Goal: Answer question/provide support: Share knowledge or assist other users

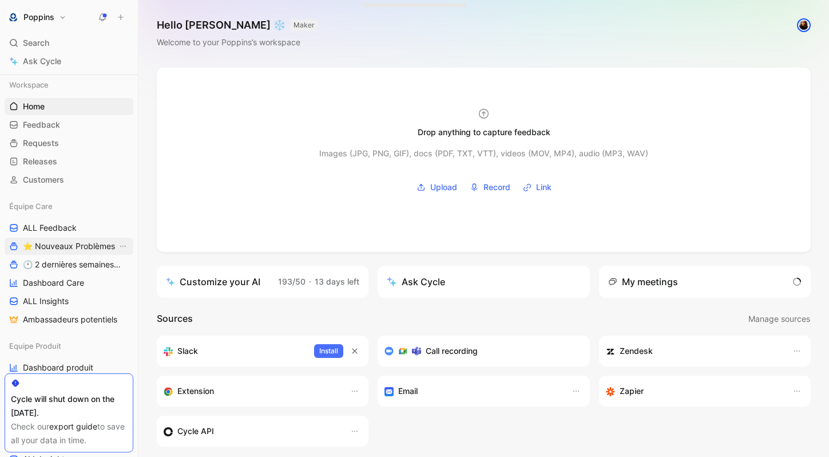
scroll to position [18, 0]
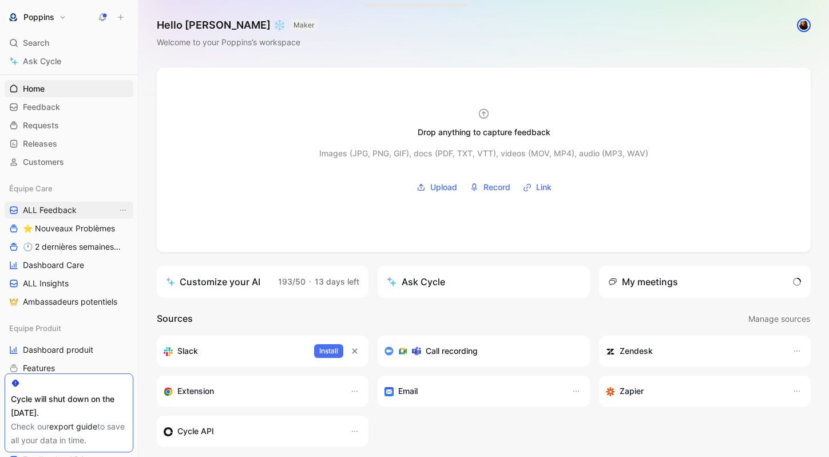
click at [81, 210] on link "ALL Feedback" at bounding box center [69, 209] width 129 height 17
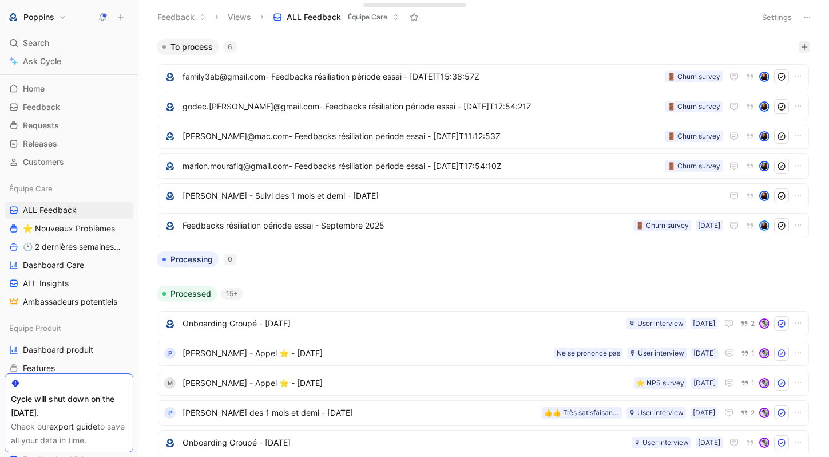
click at [805, 47] on icon "button" at bounding box center [804, 47] width 7 height 7
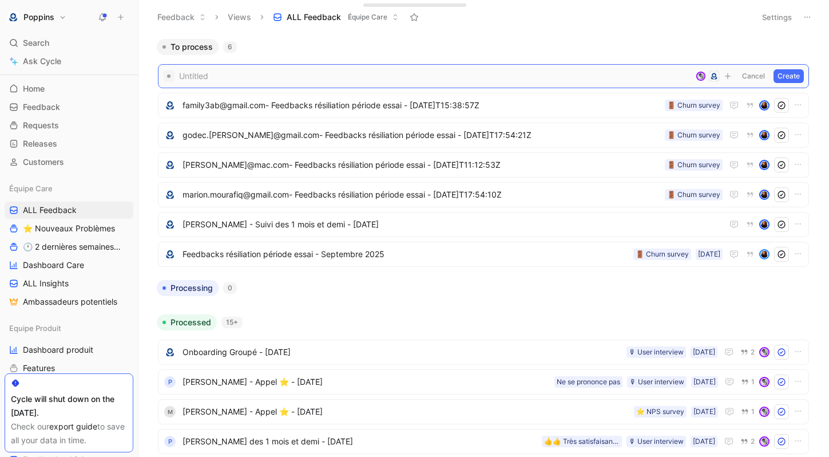
click at [230, 78] on span at bounding box center [435, 76] width 512 height 14
click at [333, 81] on span "[PERSON_NAME]" at bounding box center [453, 77] width 540 height 14
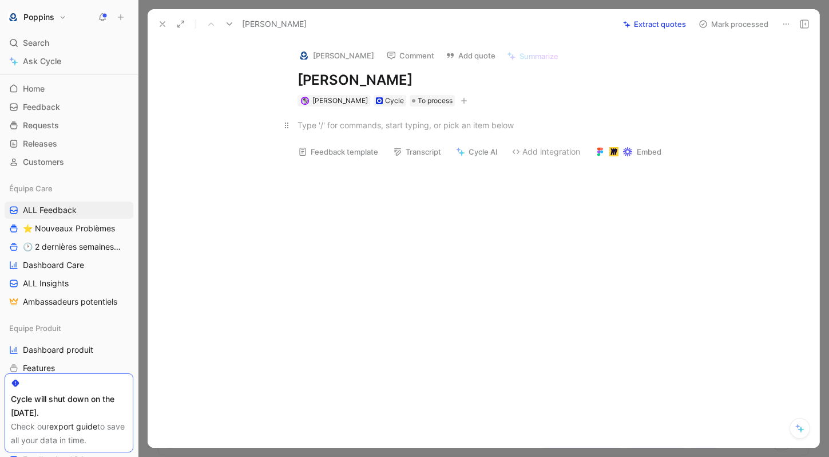
click at [342, 129] on div at bounding box center [496, 125] width 396 height 12
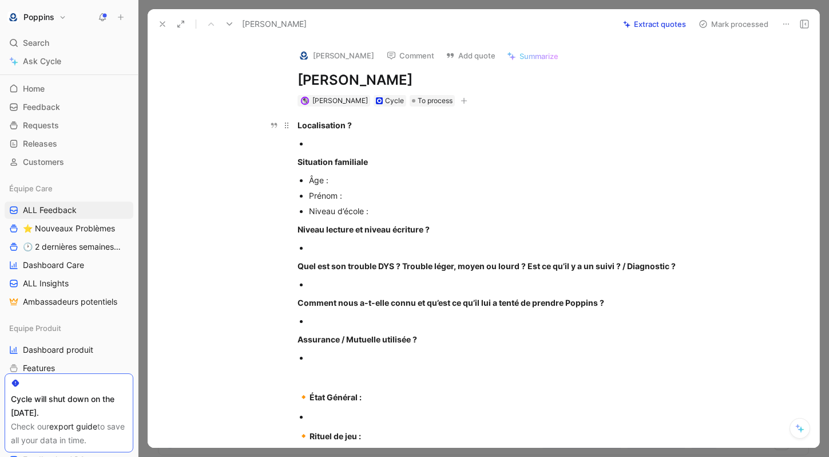
click at [426, 124] on div "Localisation ?" at bounding box center [496, 125] width 396 height 12
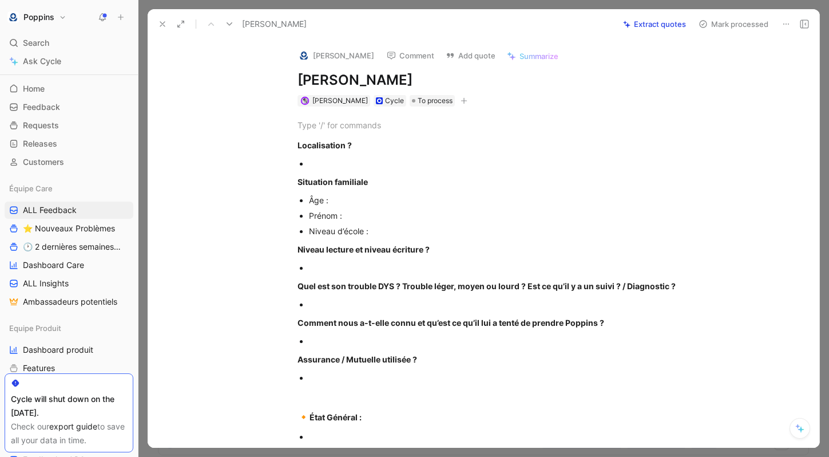
paste div
click at [403, 148] on div "Localisation ?" at bounding box center [496, 145] width 396 height 12
click at [381, 156] on p at bounding box center [501, 163] width 385 height 15
click at [546, 124] on div "[URL][DOMAIN_NAME]" at bounding box center [496, 125] width 396 height 12
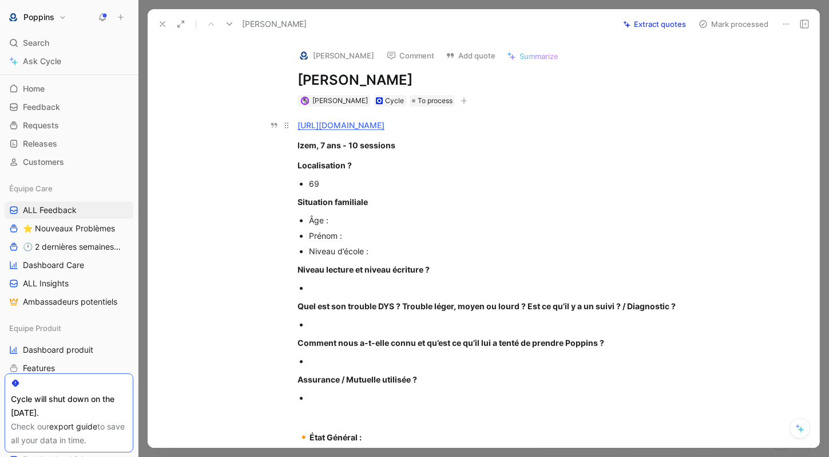
click at [546, 128] on div "[URL][DOMAIN_NAME]" at bounding box center [496, 125] width 396 height 12
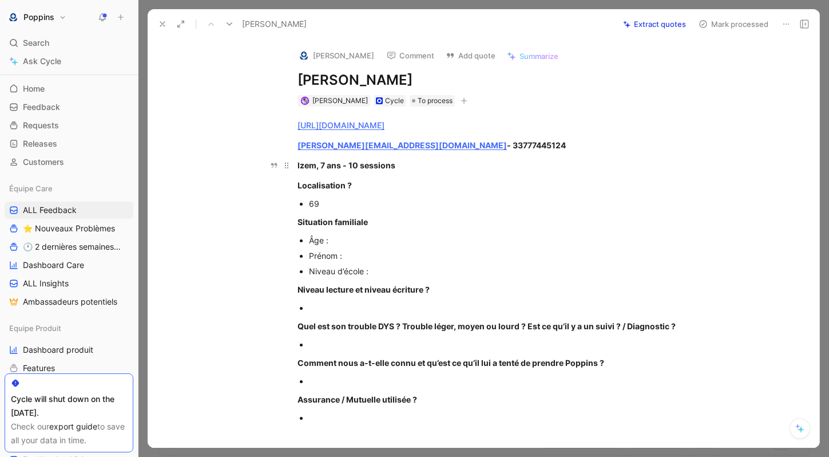
click at [454, 156] on p "Izem, 7 ans - 10 sessions" at bounding box center [496, 165] width 440 height 19
click at [479, 148] on div "[PERSON_NAME][EMAIL_ADDRESS][DOMAIN_NAME] - 33777445124" at bounding box center [496, 145] width 396 height 12
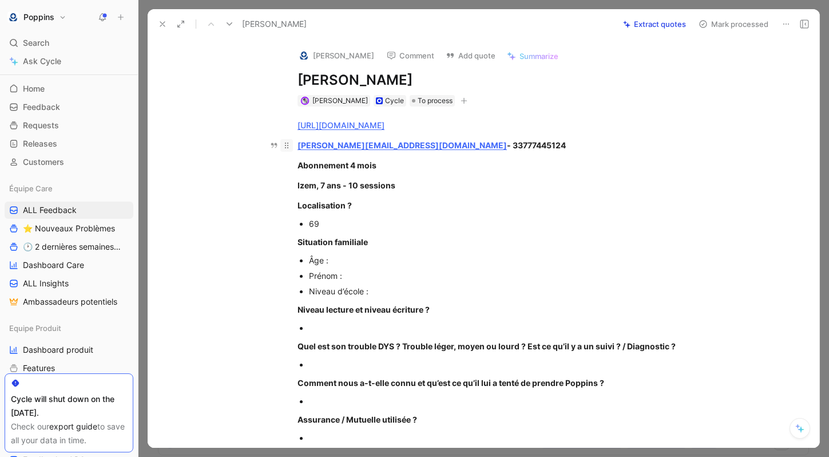
drag, startPoint x: 406, startPoint y: 188, endPoint x: 289, endPoint y: 141, distance: 126.4
click at [289, 141] on div "[URL][DOMAIN_NAME] [PERSON_NAME][EMAIL_ADDRESS][DOMAIN_NAME] - 33777445124 Abon…" at bounding box center [496, 441] width 648 height 671
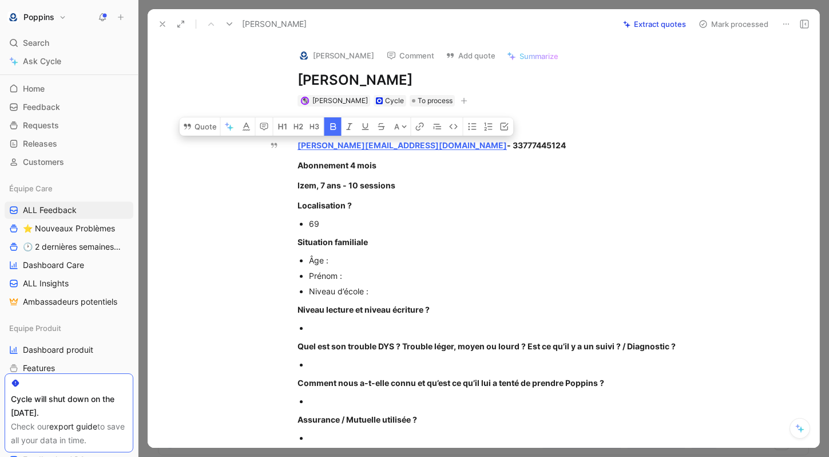
click at [334, 131] on button "button" at bounding box center [333, 126] width 17 height 18
click at [467, 123] on icon "button" at bounding box center [471, 126] width 9 height 9
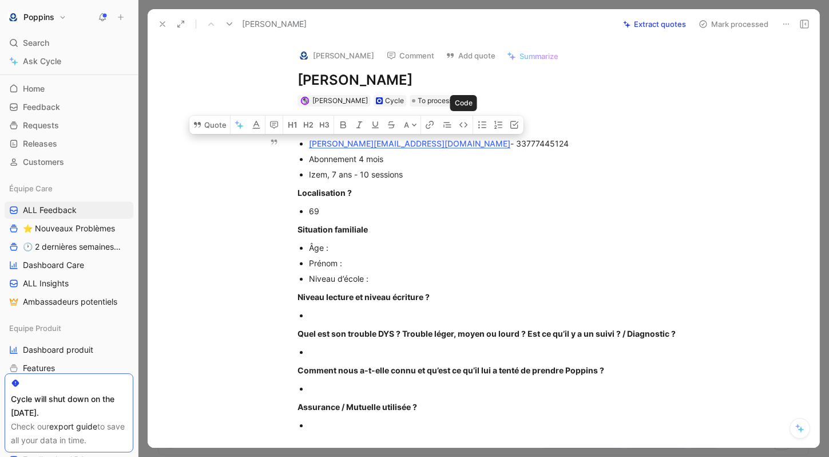
click at [431, 181] on p "Izem, 7 ans - 10 sessions" at bounding box center [501, 174] width 385 height 15
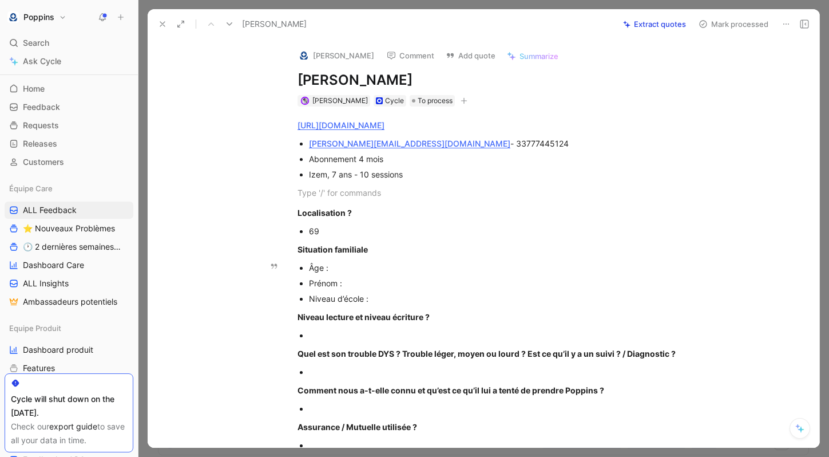
scroll to position [13, 0]
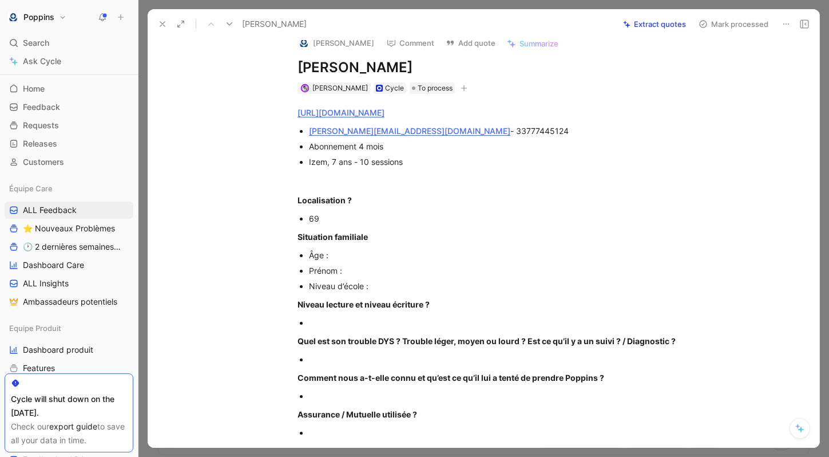
click at [374, 256] on div "Âge :" at bounding box center [501, 255] width 385 height 12
click at [360, 269] on div "Prénom :" at bounding box center [501, 270] width 385 height 12
click at [341, 255] on span "Izem" at bounding box center [338, 255] width 19 height 10
click at [437, 276] on p "Prénom : Izem" at bounding box center [501, 270] width 385 height 15
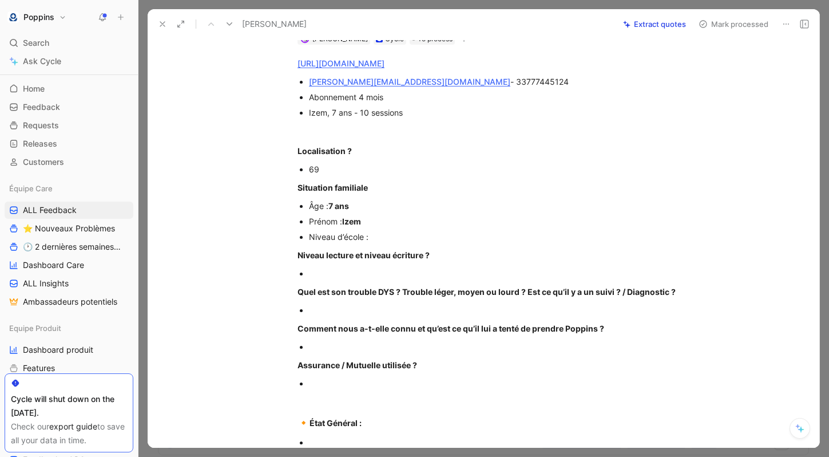
scroll to position [74, 0]
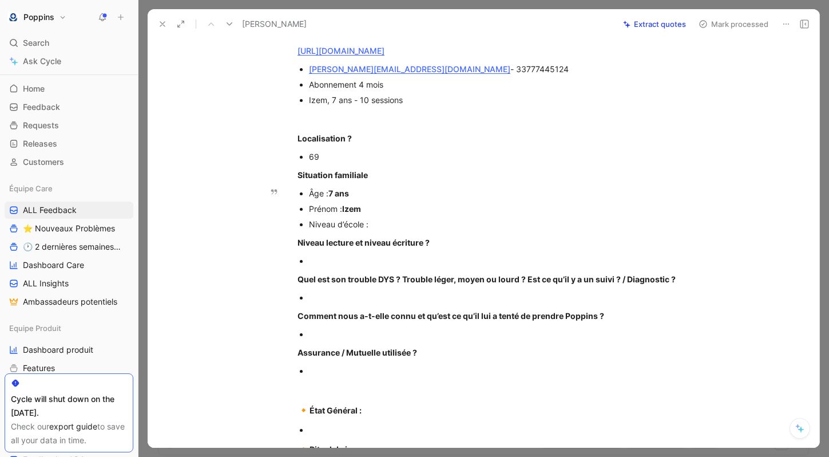
click at [376, 218] on div "Niveau d’école :" at bounding box center [501, 224] width 385 height 12
click at [374, 225] on div "Niveau d’école :" at bounding box center [501, 224] width 385 height 12
drag, startPoint x: 339, startPoint y: 296, endPoint x: 339, endPoint y: 286, distance: 10.3
click at [339, 297] on div at bounding box center [501, 297] width 385 height 12
click at [347, 261] on div at bounding box center [501, 261] width 385 height 12
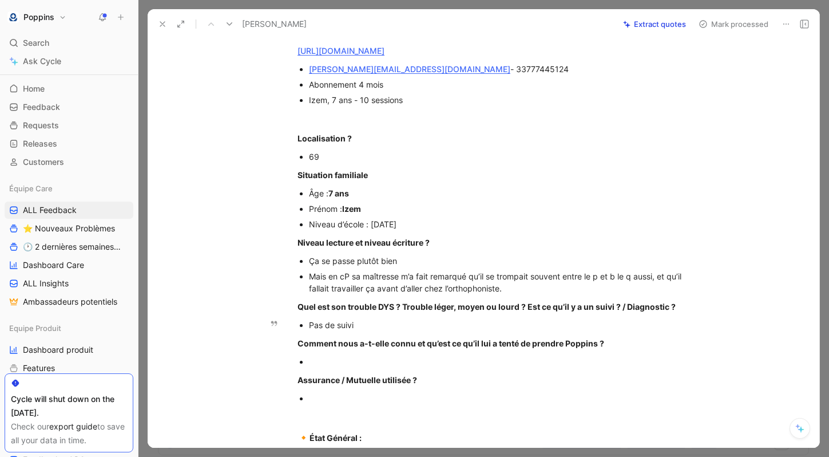
click at [366, 323] on div "Pas de suivi" at bounding box center [501, 325] width 385 height 12
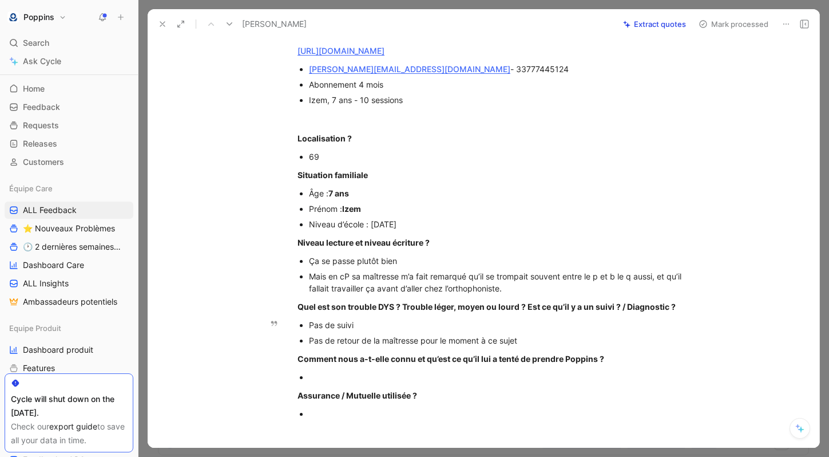
click at [387, 343] on div "Pas de retour de la maîtresse pour le moment à ce sujet" at bounding box center [501, 340] width 385 height 12
click at [512, 285] on div "Mais en cP sa maîtresse m’a fait remarqué qu’il se trompait souvent entre le p …" at bounding box center [501, 282] width 385 height 24
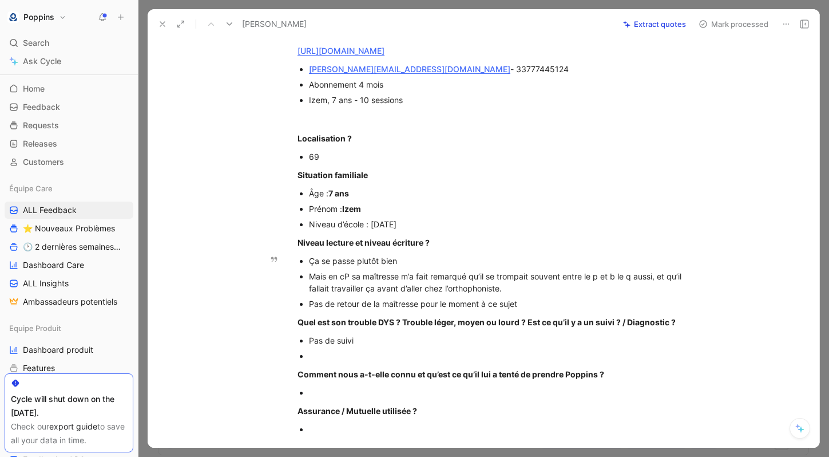
click at [422, 303] on div "Pas de retour de la maîtresse pour le moment à ce sujet" at bounding box center [501, 304] width 385 height 12
click at [384, 303] on div "Pas de retour de la maîtresse pour le moment à ce sujet" at bounding box center [501, 304] width 385 height 12
click at [576, 307] on div "Pas de retour de la nouvelle maîtresse pour le moment à ce sujet" at bounding box center [501, 304] width 385 height 12
click at [420, 365] on p "Comment nous a-t-elle connu et qu’est ce qu’il lui a tenté de prendre Poppins ?" at bounding box center [496, 374] width 440 height 19
click at [393, 362] on p at bounding box center [501, 355] width 385 height 15
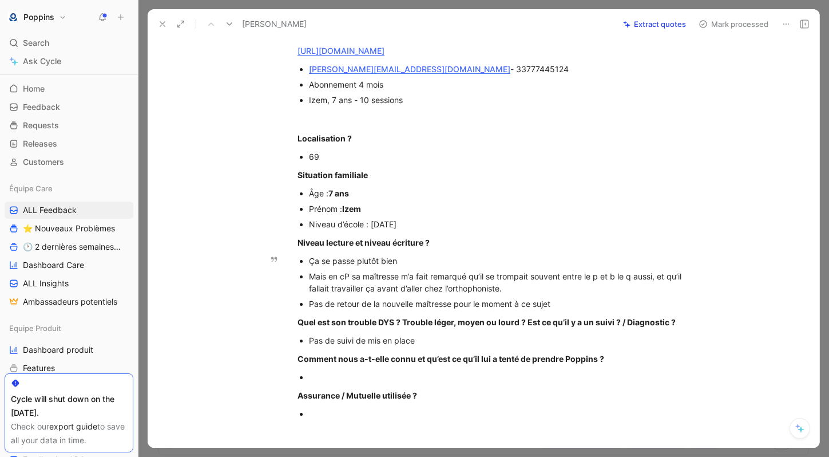
click at [559, 301] on div "Pas de retour de la nouvelle maîtresse pour le moment à ce sujet" at bounding box center [501, 304] width 385 height 12
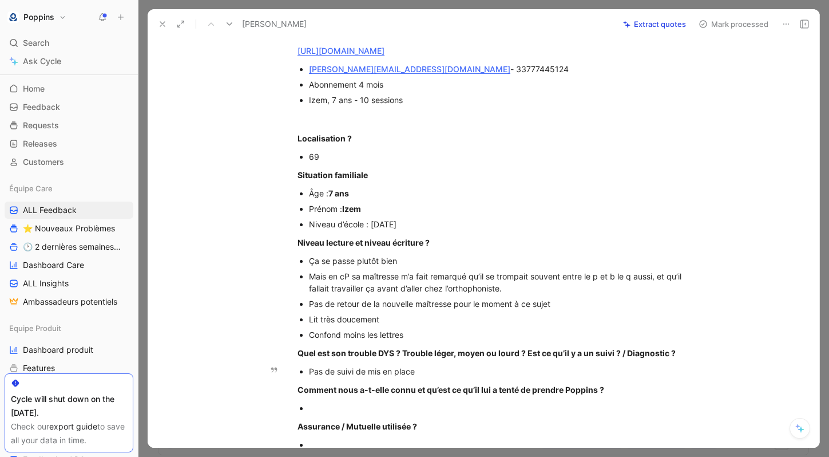
click at [542, 377] on div "Pas de suivi de mis en place" at bounding box center [501, 371] width 385 height 12
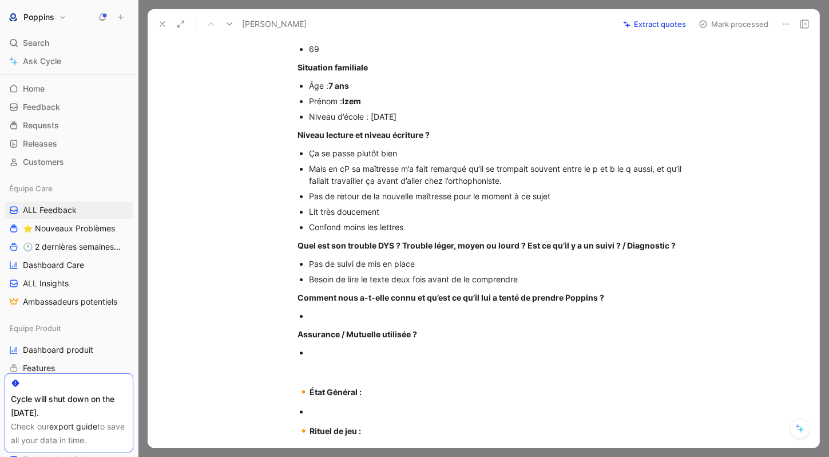
scroll to position [213, 0]
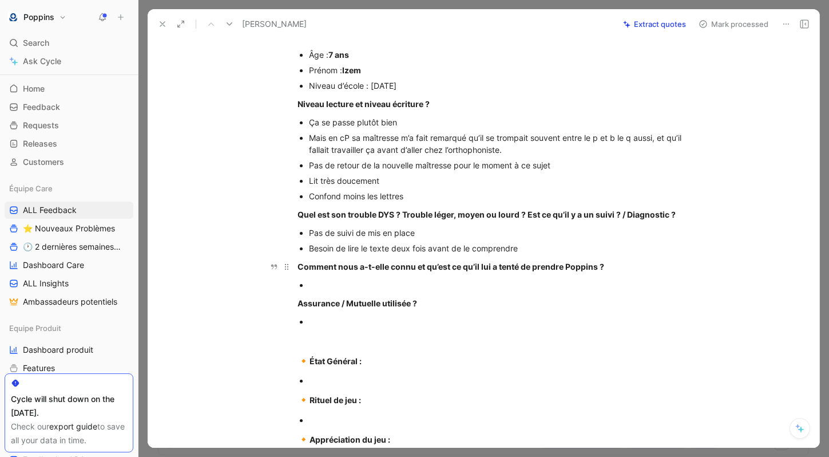
click at [413, 269] on strong "Comment nous a-t-elle connu et qu’est ce qu’il lui a tenté de prendre Poppins ?" at bounding box center [451, 267] width 307 height 10
click at [404, 276] on div "[URL][DOMAIN_NAME] [PERSON_NAME][EMAIL_ADDRESS][DOMAIN_NAME] - 33777445124 Abon…" at bounding box center [496, 278] width 648 height 768
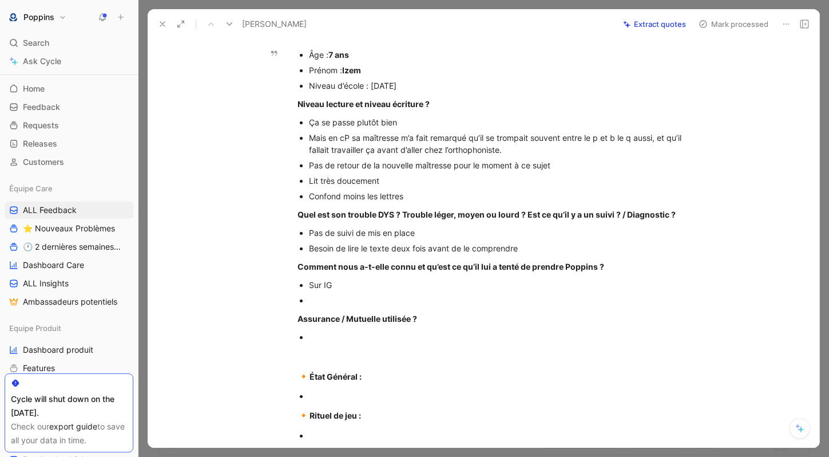
click at [351, 70] on span "Izem" at bounding box center [351, 70] width 19 height 10
copy span "Izem"
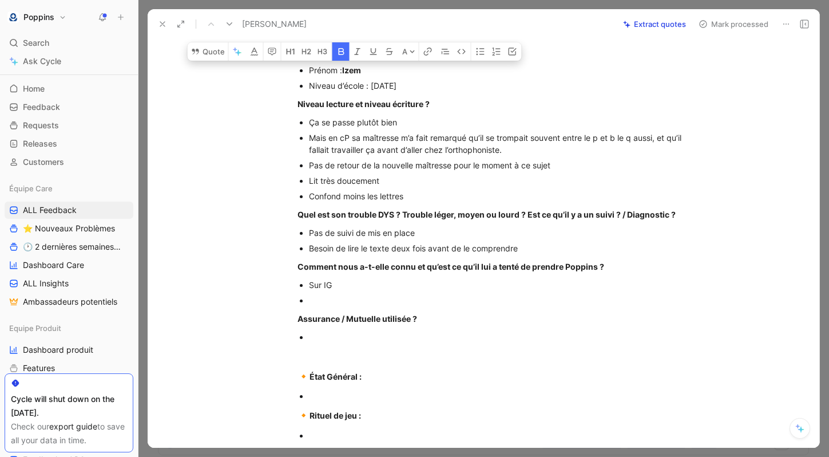
click at [343, 302] on div at bounding box center [501, 300] width 385 height 12
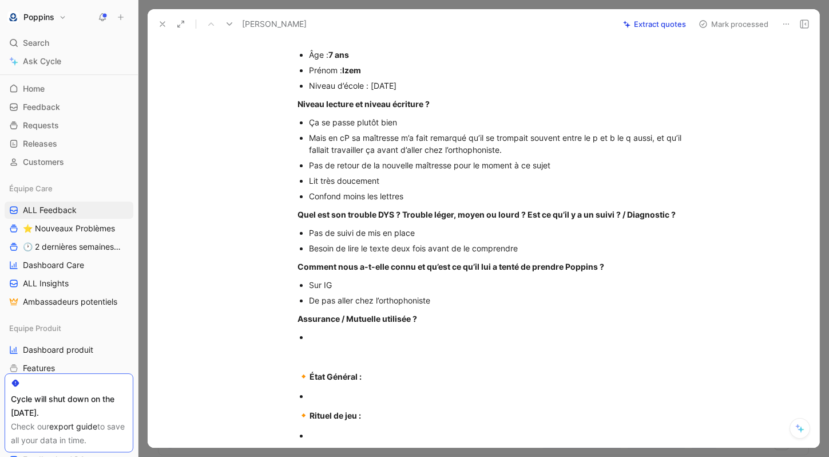
click at [295, 330] on ul at bounding box center [496, 336] width 440 height 15
drag, startPoint x: 311, startPoint y: 333, endPoint x: 295, endPoint y: 317, distance: 22.7
click at [295, 317] on div "[URL][DOMAIN_NAME] [PERSON_NAME][EMAIL_ADDRESS][DOMAIN_NAME] - 33777445124 Abon…" at bounding box center [496, 286] width 648 height 784
drag, startPoint x: 430, startPoint y: 315, endPoint x: 295, endPoint y: 321, distance: 135.2
click at [295, 321] on p "Assurance / Mutuelle utilisée ?" at bounding box center [496, 318] width 440 height 19
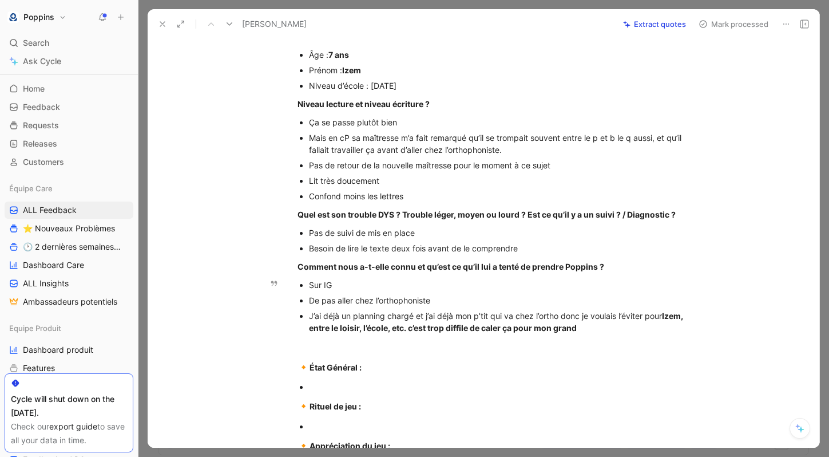
click at [461, 322] on div "J’ai déjà un planning chargé et j’ai déjà mon p’tit qui va chez l’ortho donc je…" at bounding box center [501, 322] width 385 height 24
click at [601, 325] on div "J’ai déjà un planning chargé et j’ai déjà mon p’tit qui va chez l’ortho donc je…" at bounding box center [501, 322] width 385 height 24
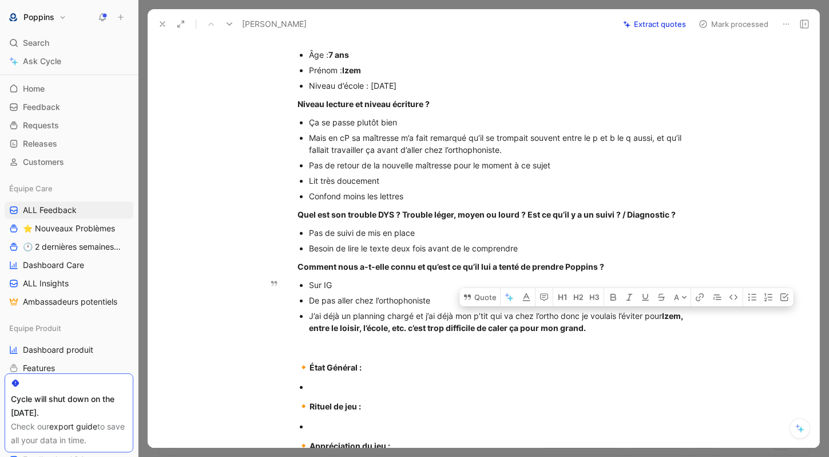
drag, startPoint x: 615, startPoint y: 335, endPoint x: 665, endPoint y: 312, distance: 54.8
click at [665, 312] on p "J’ai déjà un planning chargé et j’ai déjà mon p’tit qui va chez l’ortho donc je…" at bounding box center [501, 321] width 385 height 27
click at [615, 297] on icon "button" at bounding box center [614, 297] width 6 height 7
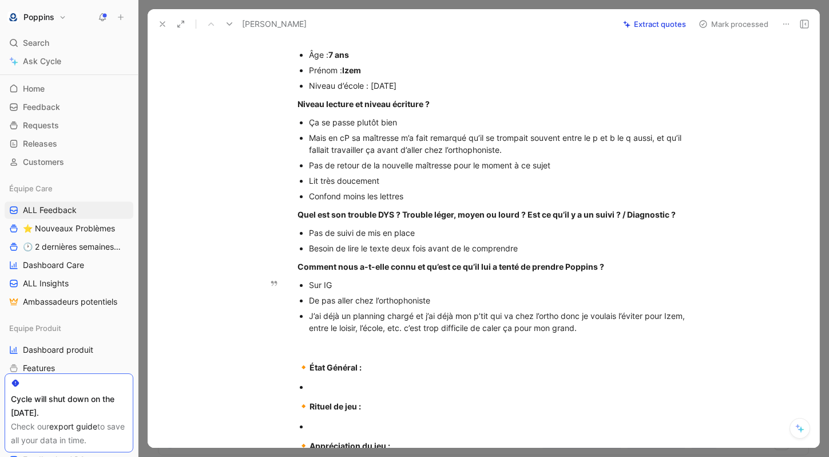
click at [616, 334] on p "J’ai déjà un planning chargé et j’ai déjà mon p’tit qui va chez l’ortho donc je…" at bounding box center [501, 321] width 385 height 27
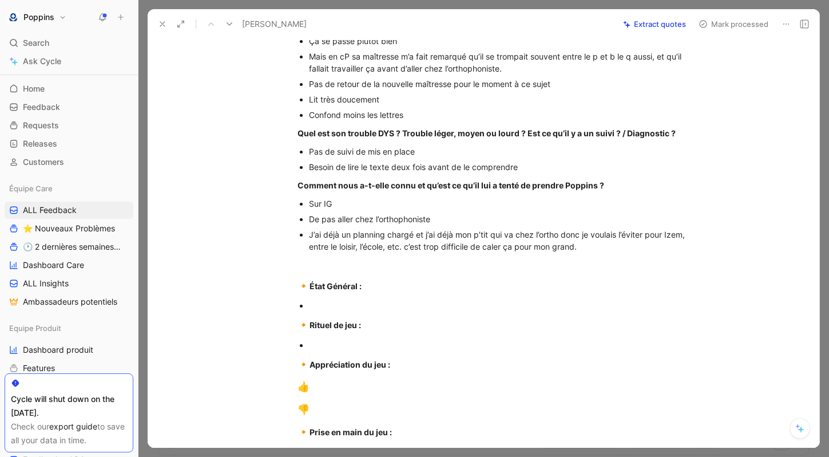
scroll to position [0, 0]
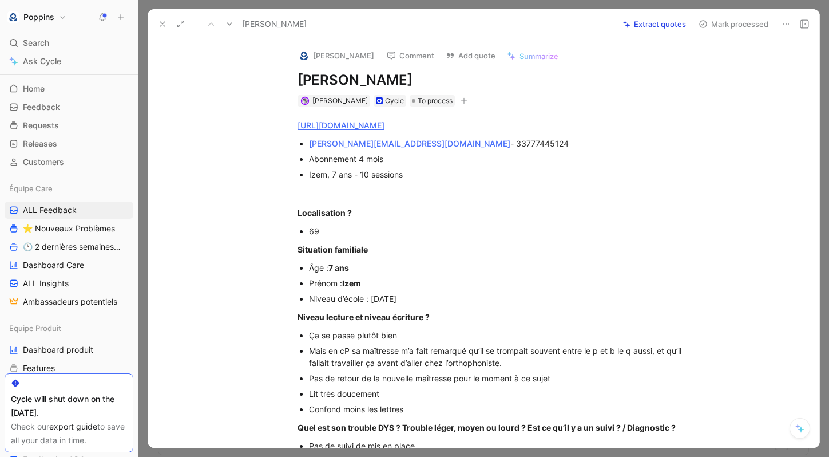
click at [459, 98] on button "button" at bounding box center [464, 100] width 11 height 11
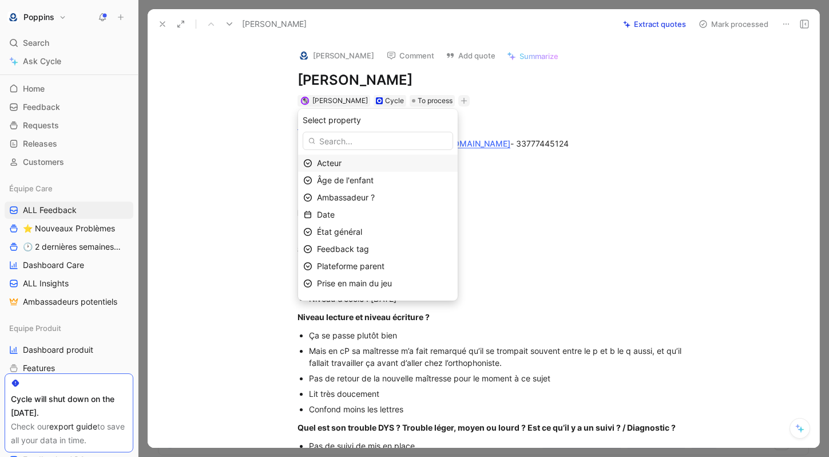
click at [378, 163] on div "Acteur" at bounding box center [385, 163] width 136 height 14
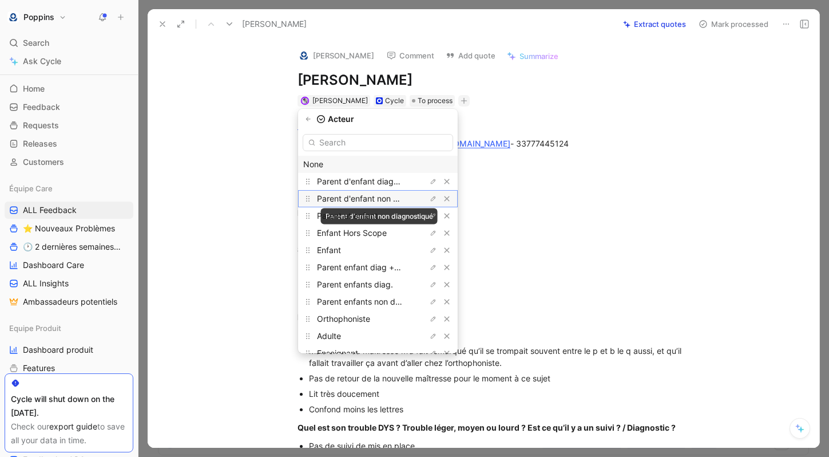
click at [376, 197] on span "Parent d'enfant non diagnostiqué" at bounding box center [379, 198] width 125 height 10
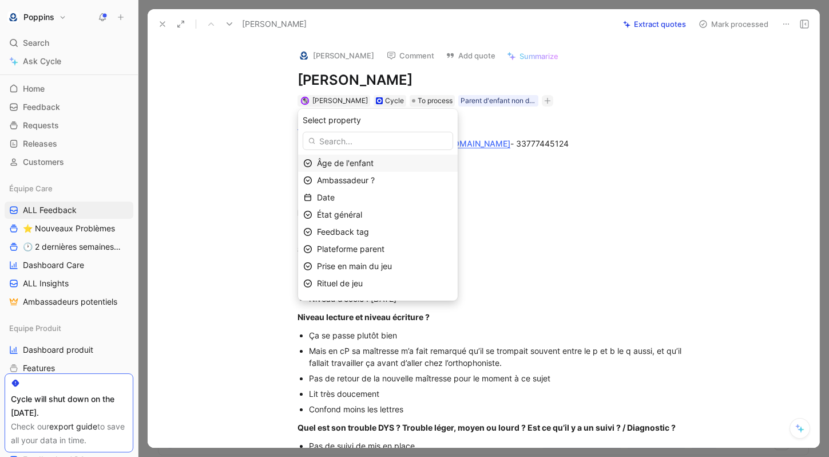
click at [371, 163] on span "Âge de l'enfant" at bounding box center [345, 163] width 57 height 10
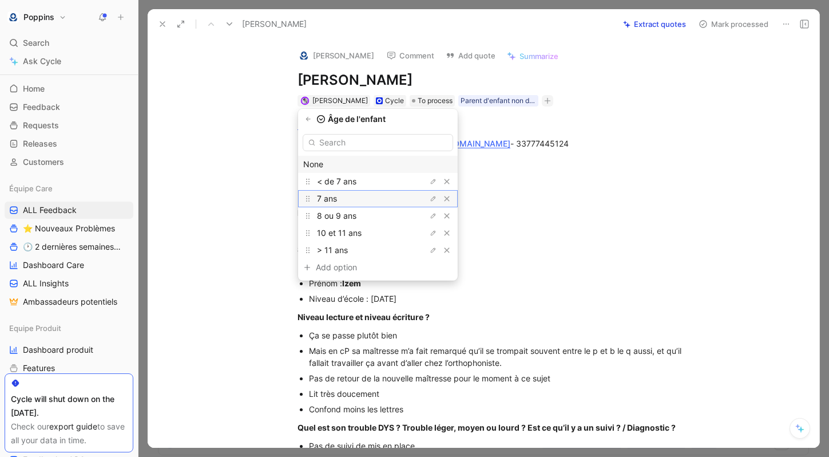
click at [360, 196] on div "7 ans" at bounding box center [360, 199] width 86 height 14
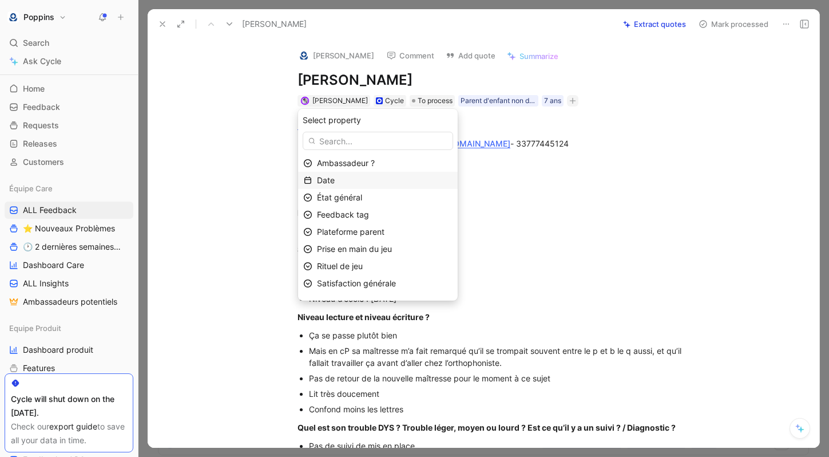
click at [356, 180] on div "Date" at bounding box center [385, 180] width 136 height 14
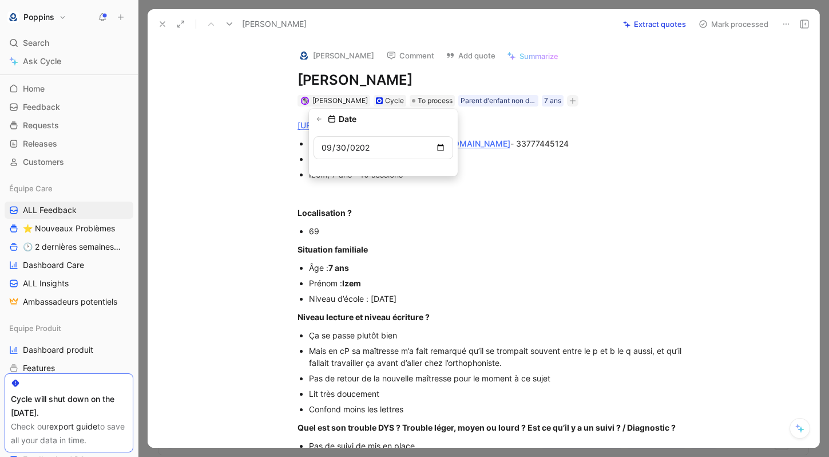
type input "[DATE]"
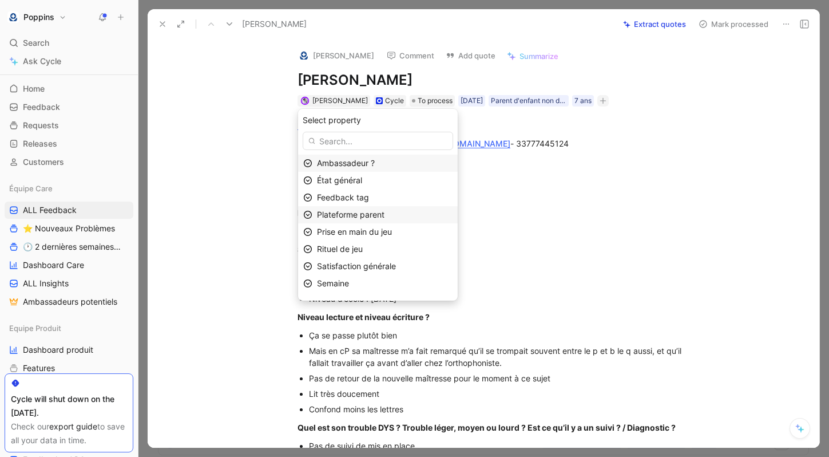
click at [381, 217] on span "Plateforme parent" at bounding box center [351, 215] width 68 height 10
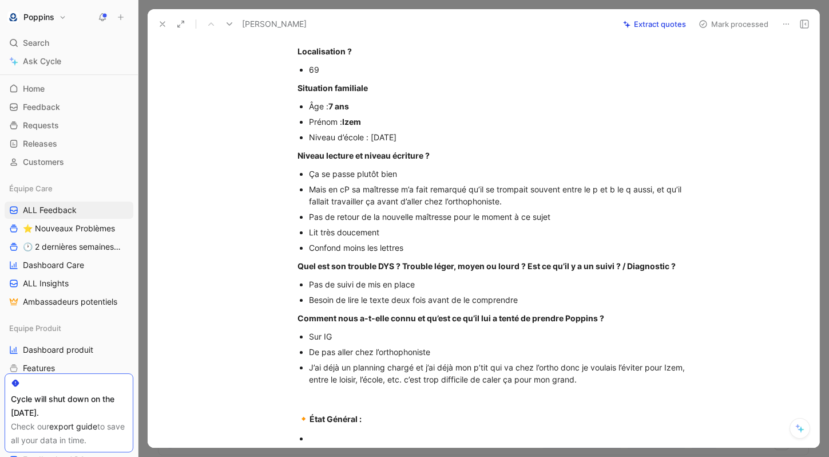
scroll to position [362, 0]
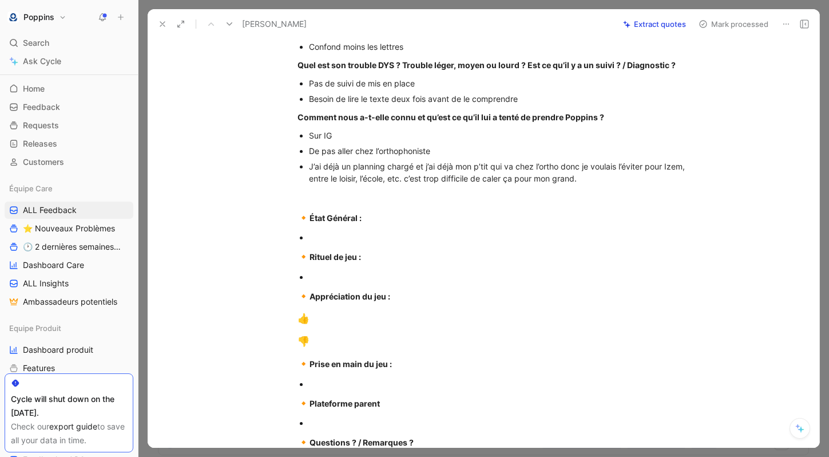
click at [382, 239] on div at bounding box center [501, 237] width 385 height 12
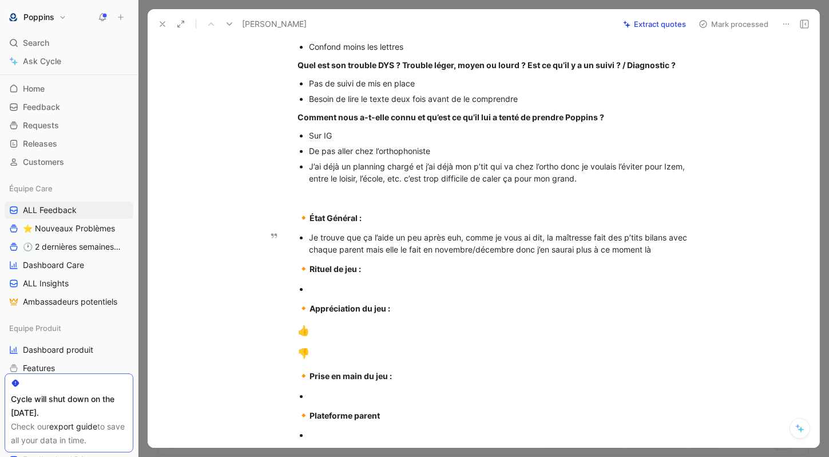
click at [366, 248] on div "Je trouve que ça l’aide un peu après euh, comme je vous ai dit, la maîtresse fa…" at bounding box center [501, 243] width 385 height 24
click at [678, 243] on div "Je trouve que ça l’aide un peu après euh, comme je vous ai dit, la maîtresse fa…" at bounding box center [501, 243] width 385 height 24
click at [678, 247] on div "Je trouve que ça l’aide un peu après euh, comme je vous ai dit, la maîtresse fa…" at bounding box center [501, 243] width 385 height 24
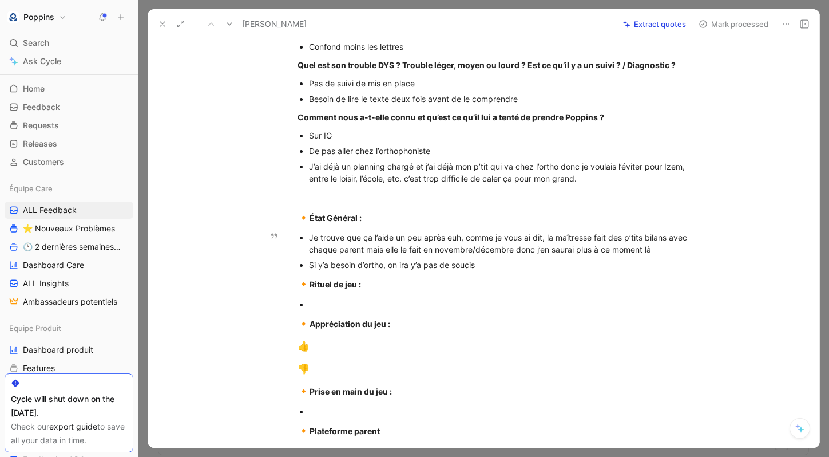
click at [505, 268] on div "Si y’a besoin d’ortho, on ira y’a pas de soucis" at bounding box center [501, 265] width 385 height 12
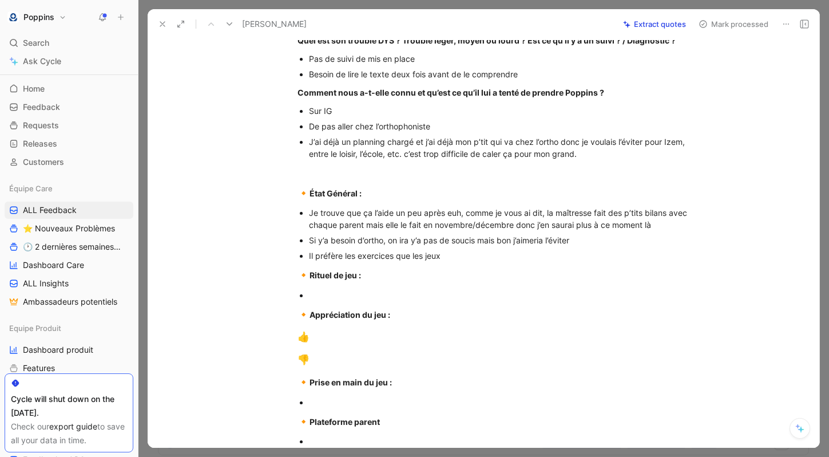
scroll to position [390, 0]
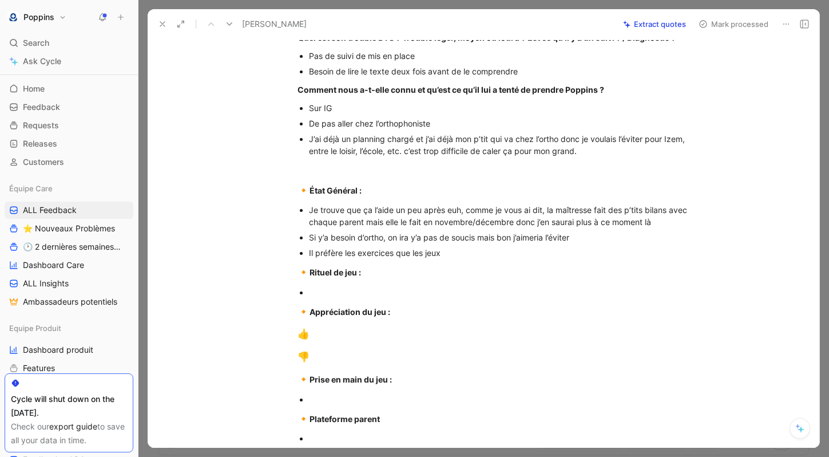
click at [339, 325] on p "👍" at bounding box center [496, 334] width 440 height 22
click at [331, 329] on div "👍" at bounding box center [496, 334] width 396 height 15
click at [330, 351] on div "👎" at bounding box center [496, 357] width 396 height 15
click at [465, 251] on div "Il préfère les exercices que les jeux" at bounding box center [501, 253] width 385 height 12
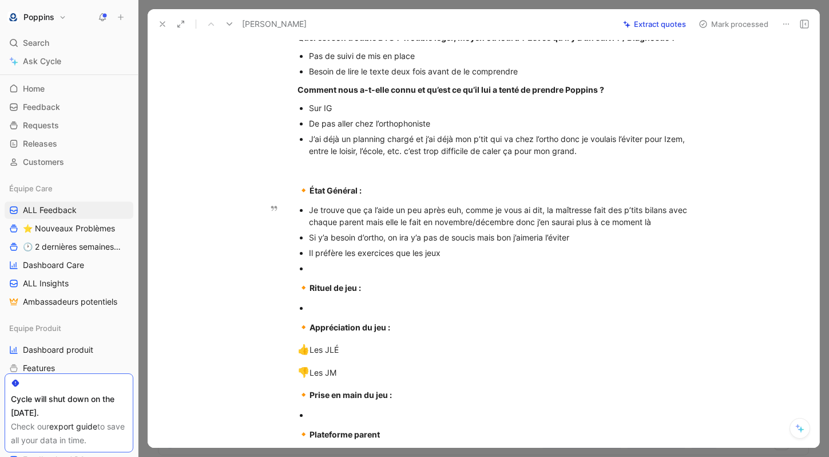
click at [477, 243] on div "Si y’a besoin d’ortho, on ira y’a pas de soucis mais bon j’aimeria l’éviter" at bounding box center [501, 237] width 385 height 12
click at [461, 253] on div "Il préfère les exercices que les jeux" at bounding box center [501, 253] width 385 height 12
click at [382, 272] on div at bounding box center [501, 268] width 385 height 12
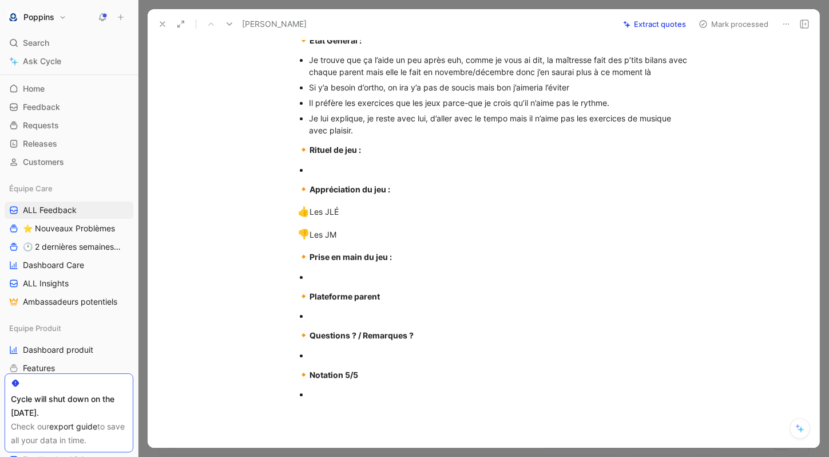
scroll to position [538, 0]
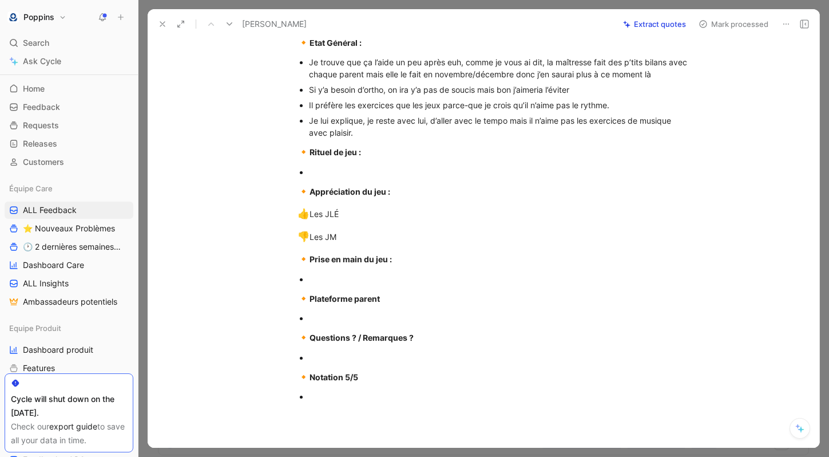
click at [341, 162] on p "🔸 Rituel de jeu :" at bounding box center [496, 152] width 440 height 22
click at [326, 166] on div at bounding box center [501, 172] width 385 height 12
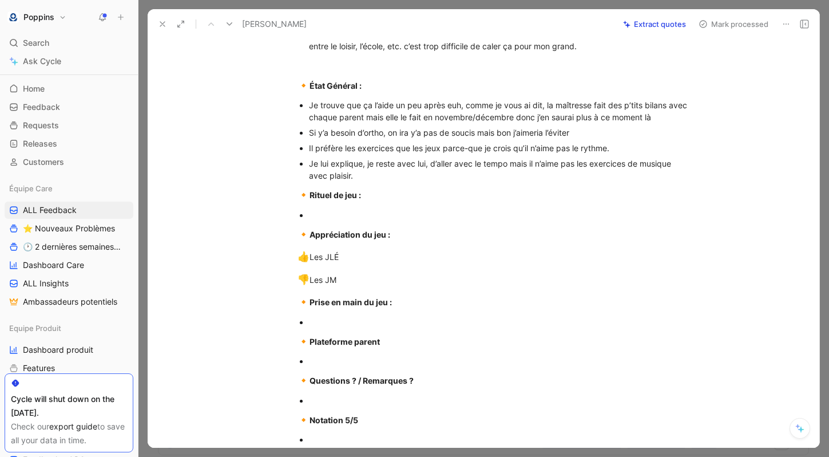
scroll to position [486, 0]
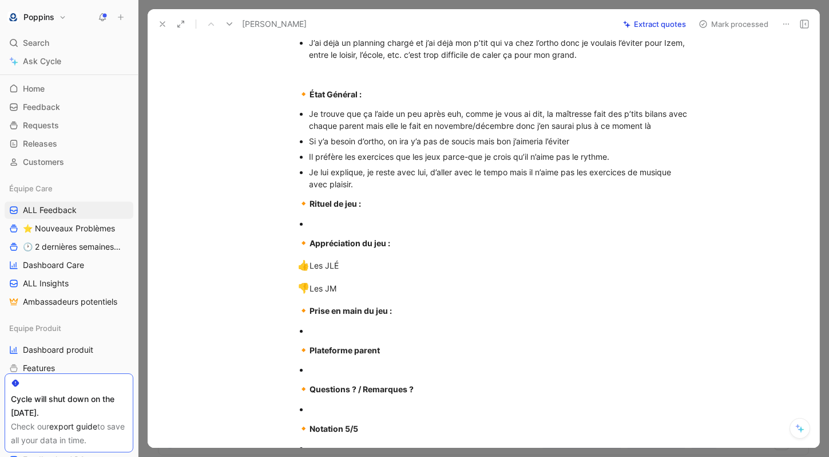
click at [347, 220] on div at bounding box center [501, 224] width 385 height 12
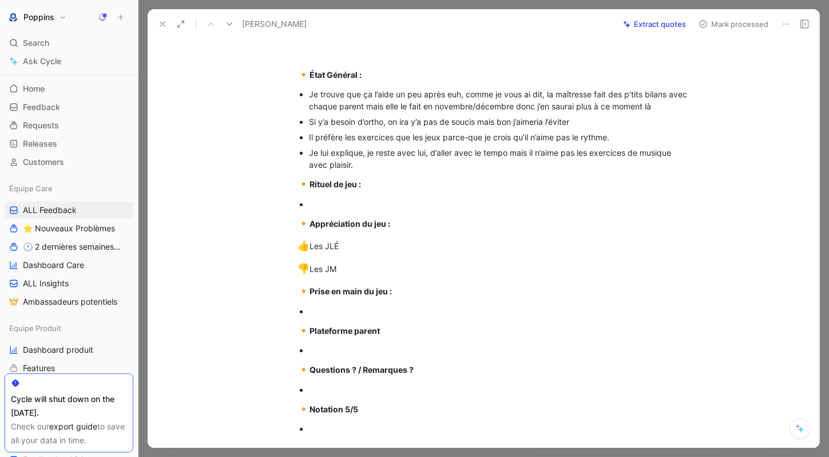
scroll to position [515, 0]
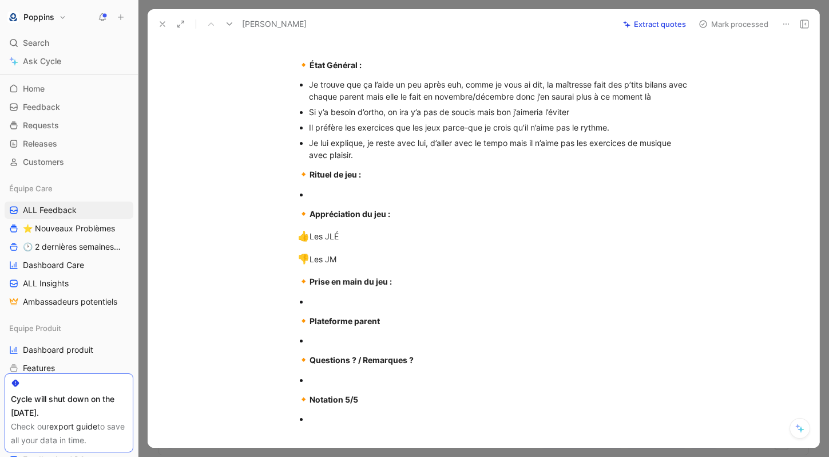
click at [372, 196] on div at bounding box center [501, 194] width 385 height 12
click at [359, 191] on div at bounding box center [501, 194] width 385 height 12
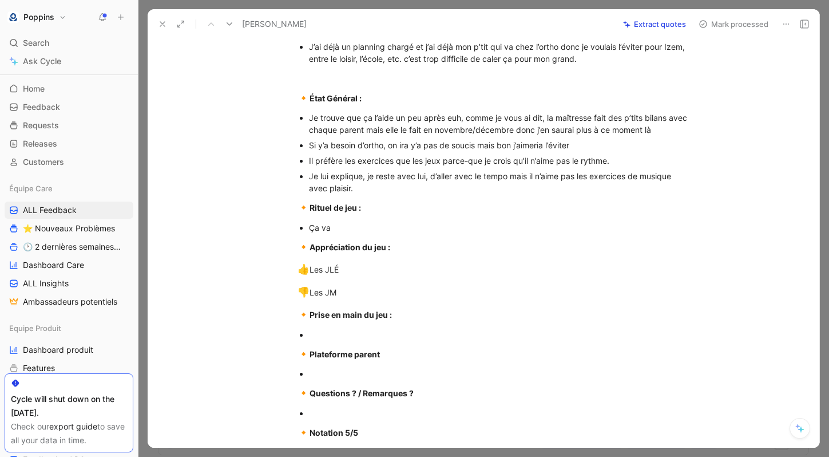
scroll to position [523, 0]
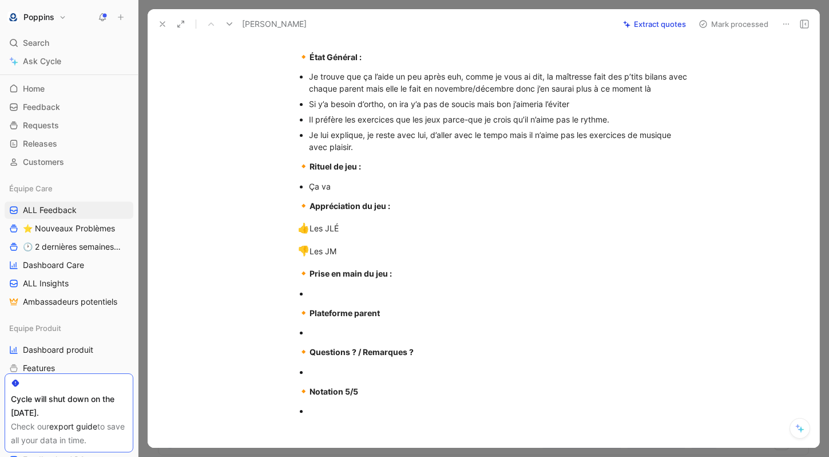
click at [355, 370] on div at bounding box center [501, 372] width 385 height 12
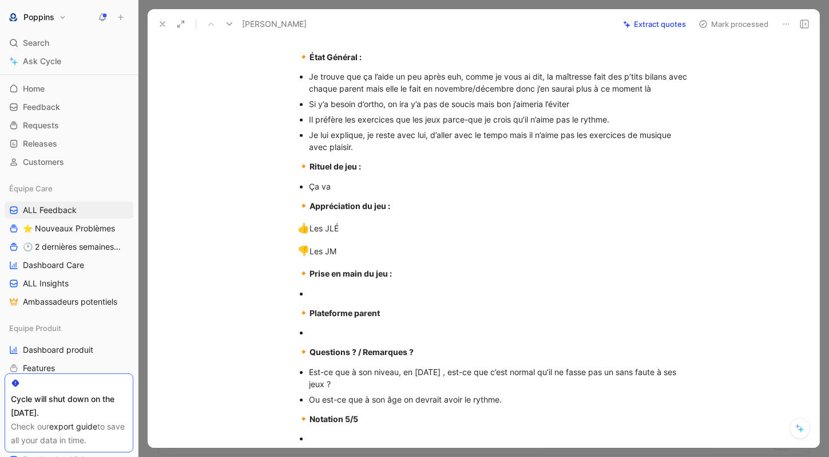
scroll to position [586, 0]
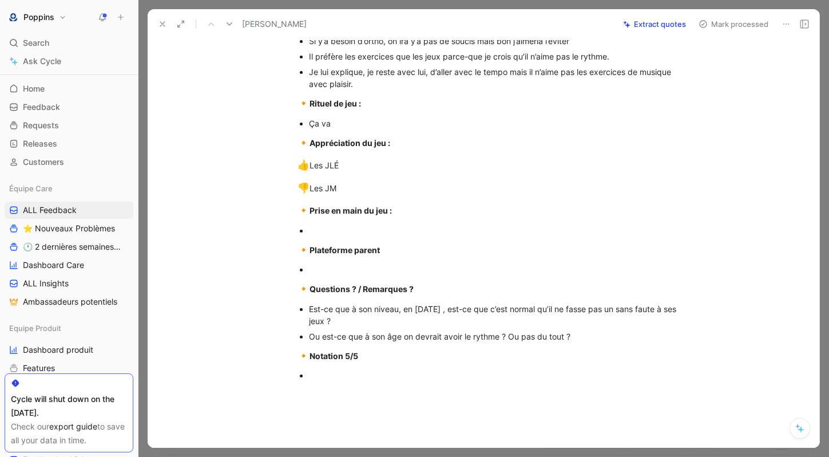
click at [323, 369] on div at bounding box center [501, 375] width 385 height 12
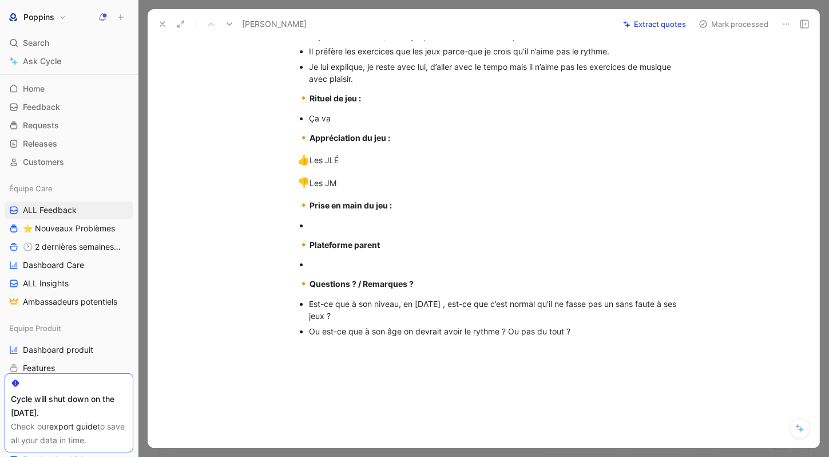
scroll to position [584, 0]
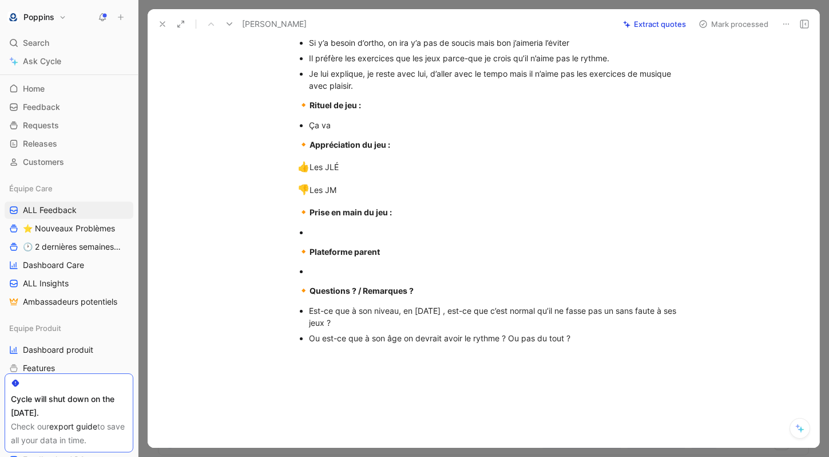
click at [365, 267] on div at bounding box center [501, 271] width 385 height 12
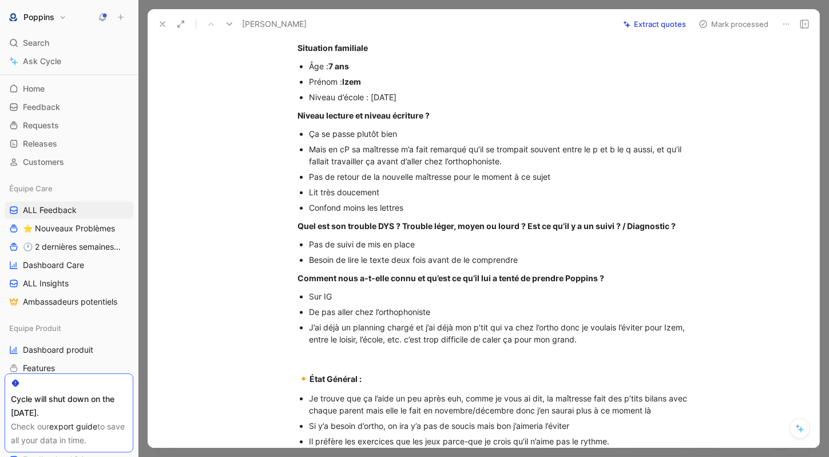
scroll to position [561, 0]
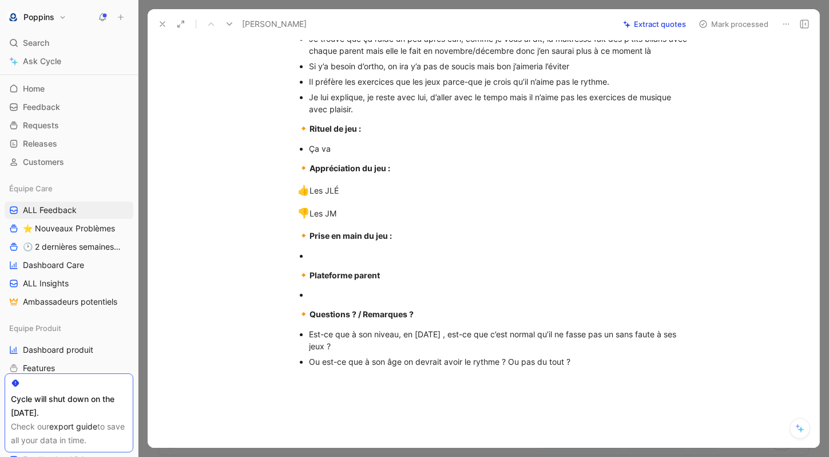
click at [327, 257] on div at bounding box center [501, 256] width 385 height 12
click at [351, 292] on div at bounding box center [501, 295] width 385 height 12
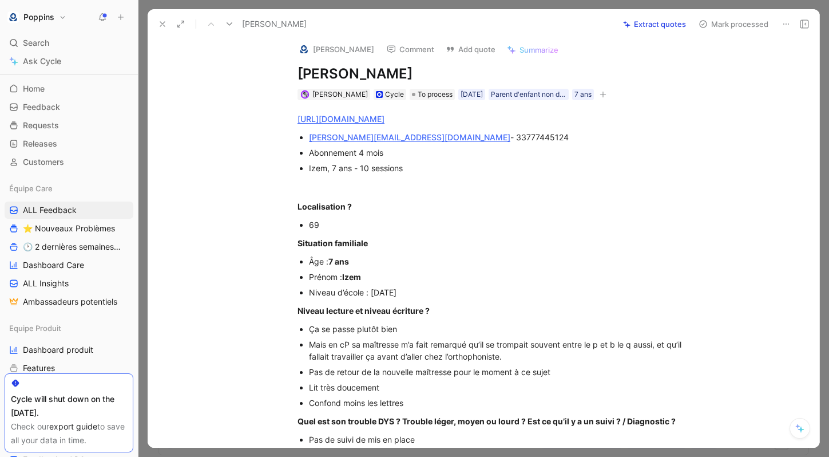
scroll to position [0, 0]
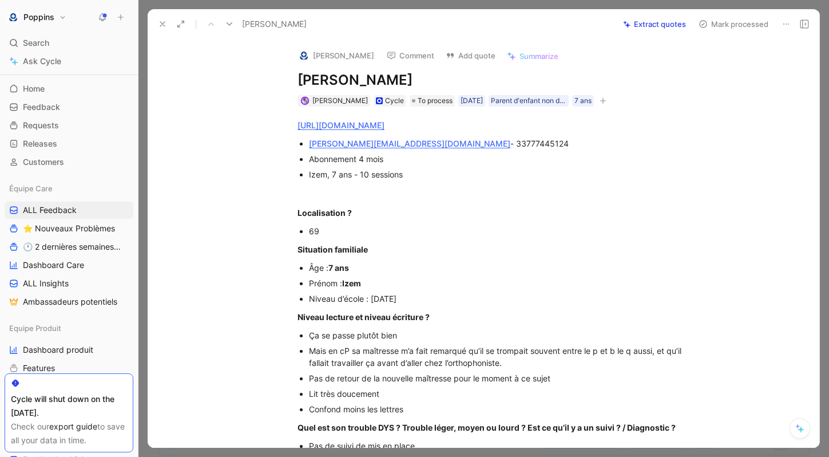
click at [607, 97] on icon "button" at bounding box center [603, 100] width 7 height 7
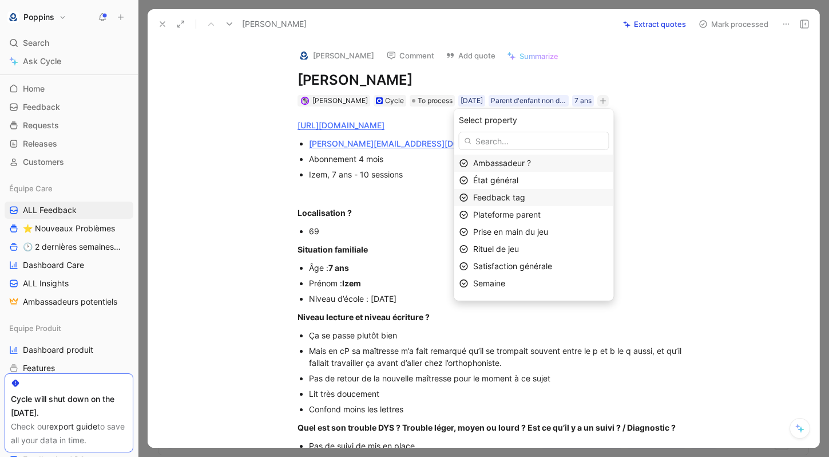
click at [539, 198] on div "Feedback tag" at bounding box center [541, 198] width 136 height 14
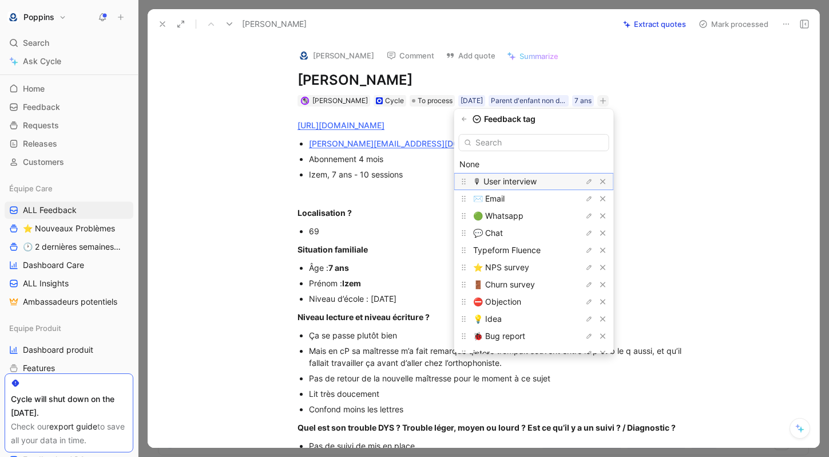
click at [519, 183] on span "🎙 User interview" at bounding box center [505, 181] width 64 height 10
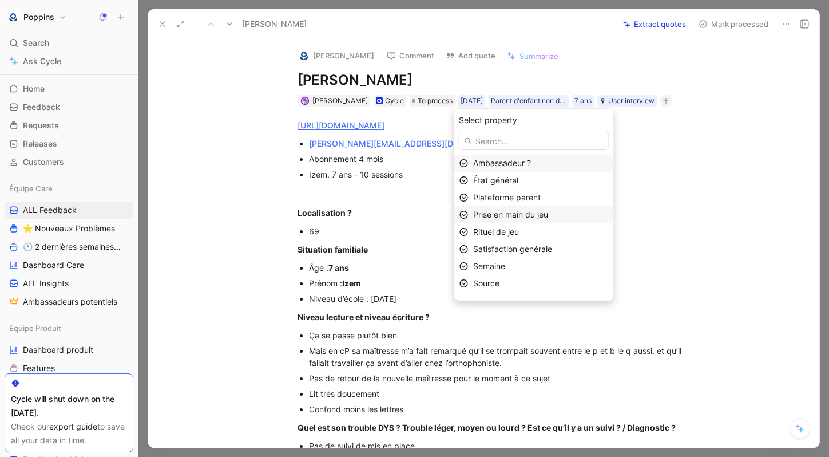
click at [542, 216] on span "Prise en main du jeu" at bounding box center [510, 215] width 75 height 10
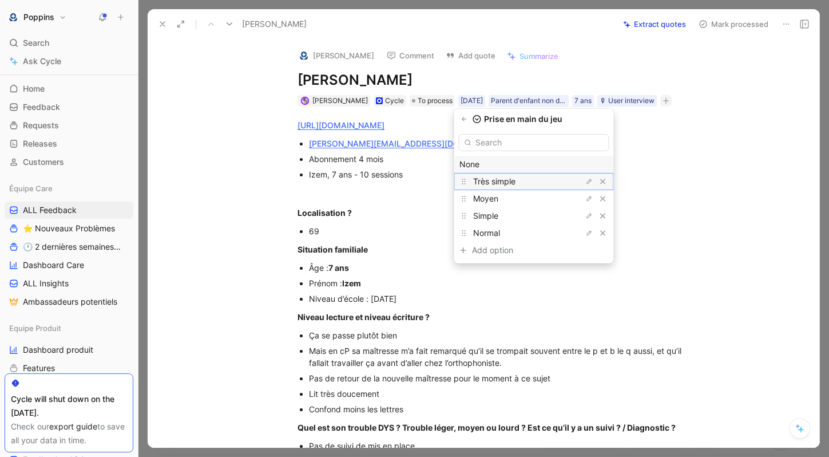
click at [516, 183] on span "Très simple" at bounding box center [494, 181] width 42 height 10
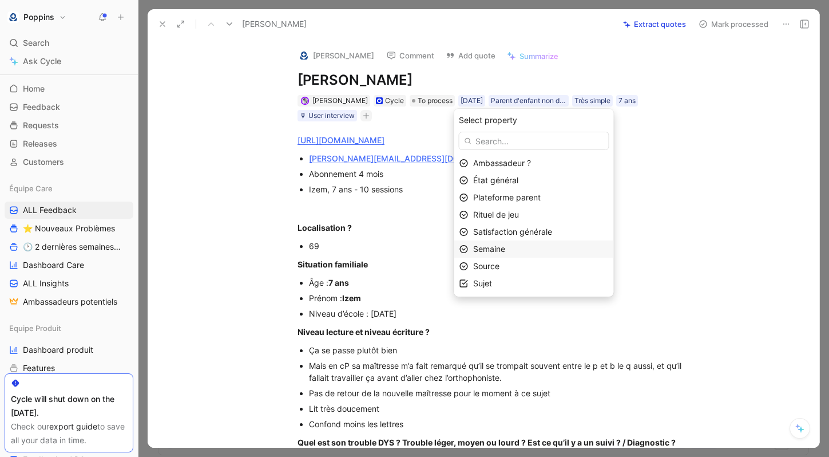
click at [503, 249] on span "Semaine" at bounding box center [489, 249] width 32 height 10
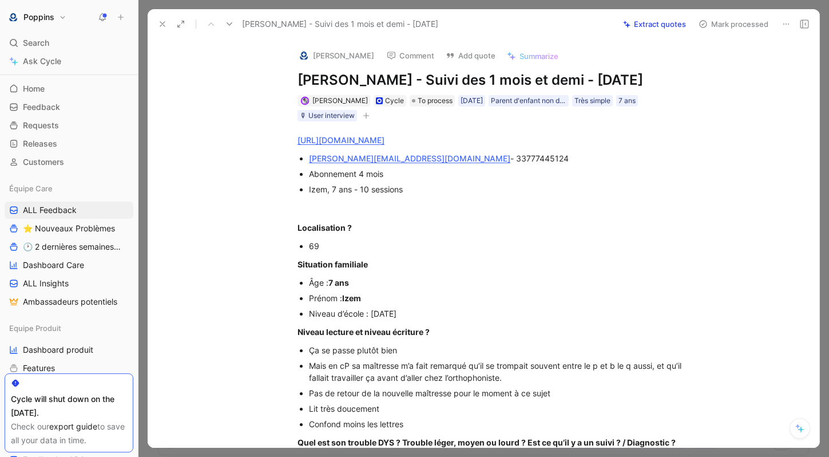
click at [367, 121] on button "button" at bounding box center [366, 115] width 11 height 11
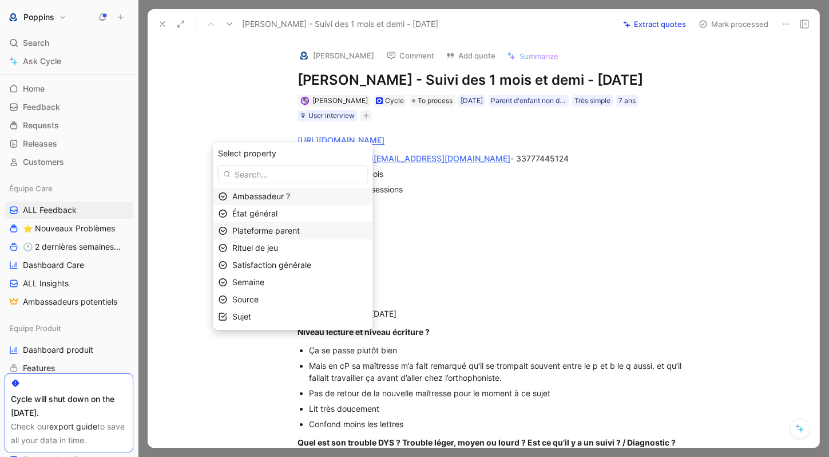
click at [290, 230] on span "Plateforme parent" at bounding box center [266, 231] width 68 height 10
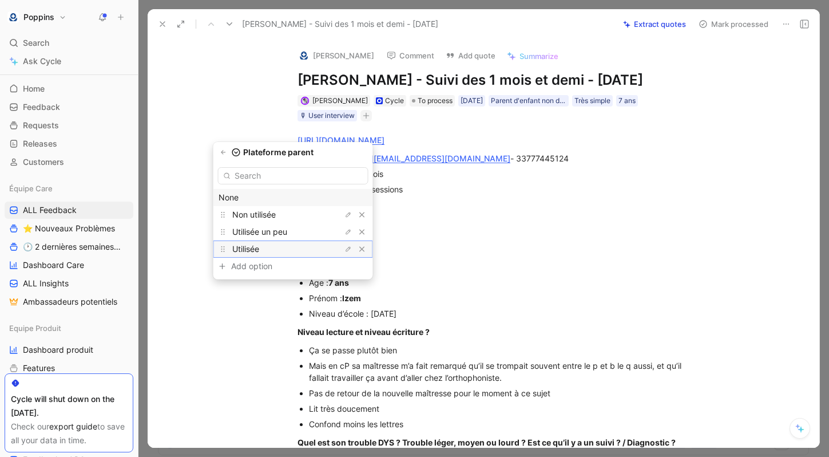
click at [286, 243] on div "Utilisée" at bounding box center [275, 249] width 86 height 14
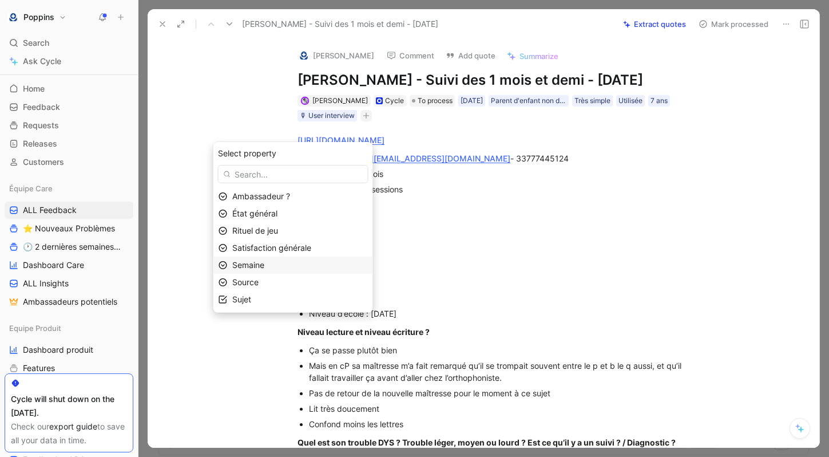
click at [288, 270] on div "Semaine" at bounding box center [300, 265] width 136 height 14
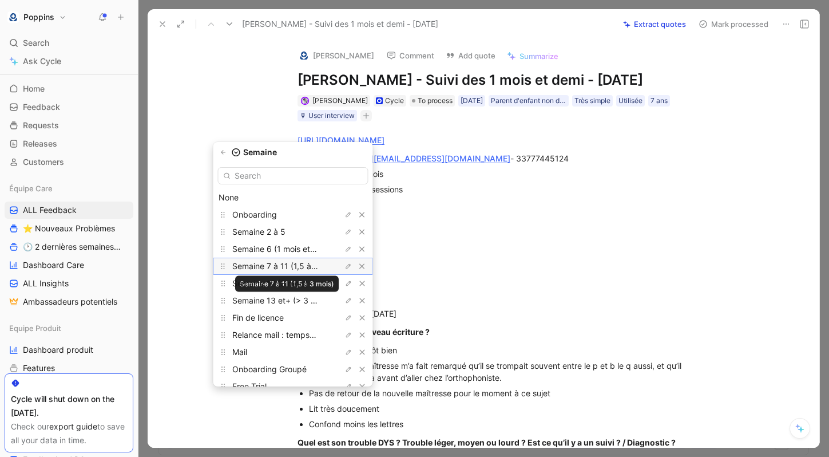
click at [302, 267] on span "Semaine 7 à 11 (1,5 à 3 mois)" at bounding box center [286, 266] width 109 height 10
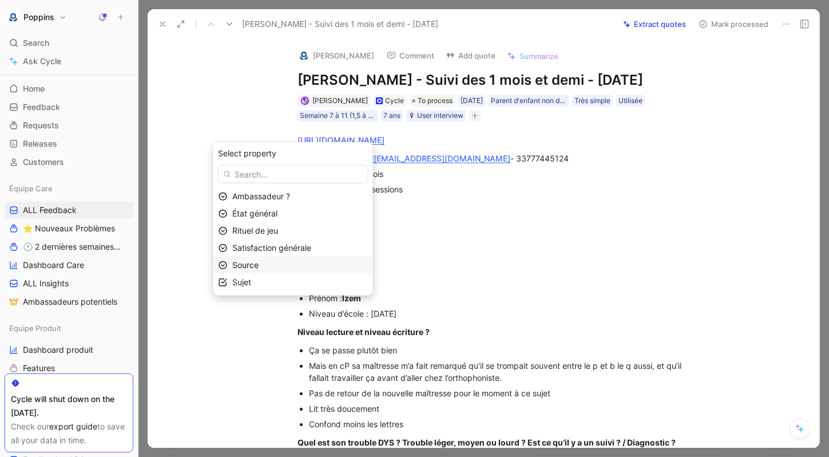
click at [286, 270] on div "Source" at bounding box center [300, 265] width 136 height 14
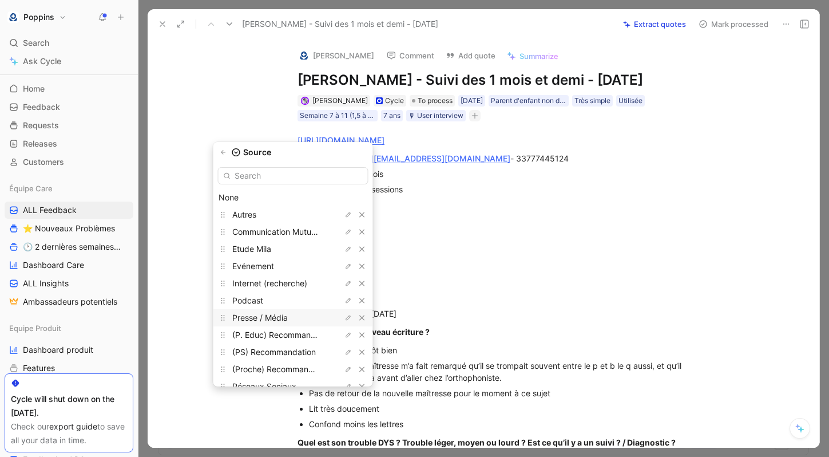
scroll to position [30, 0]
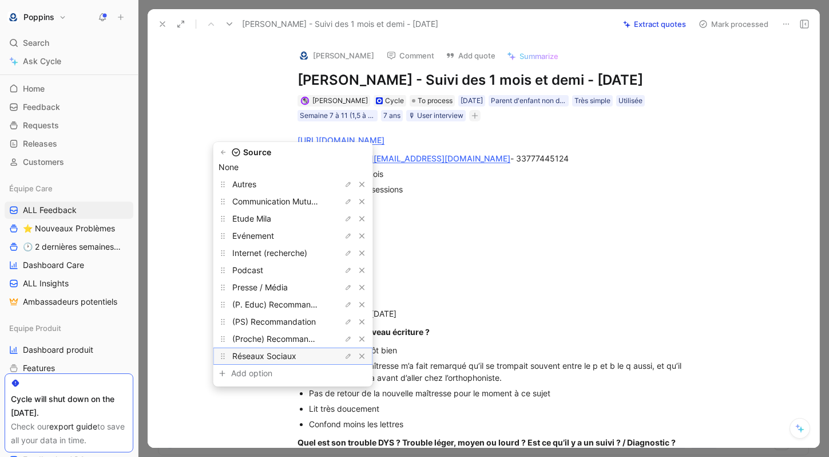
click at [297, 358] on span "Réseaux Sociaux" at bounding box center [264, 356] width 64 height 10
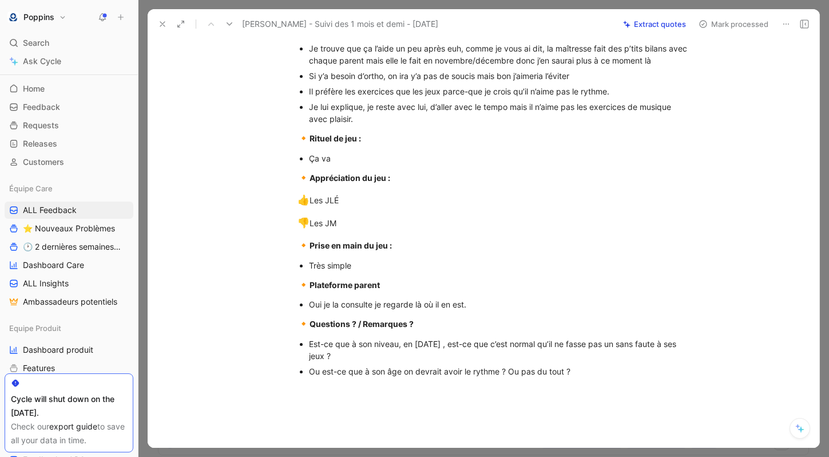
scroll to position [650, 0]
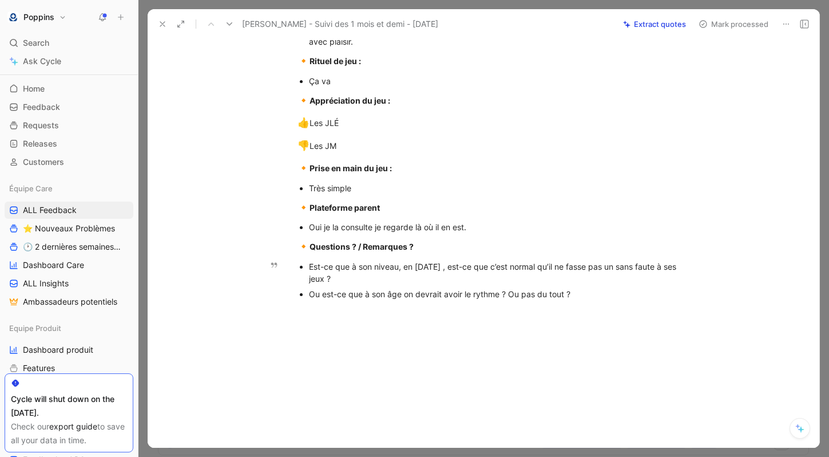
click at [578, 291] on div "Ou est-ce que à son âge on devrait avoir le rythme ? Ou pas du tout ?" at bounding box center [501, 294] width 385 height 12
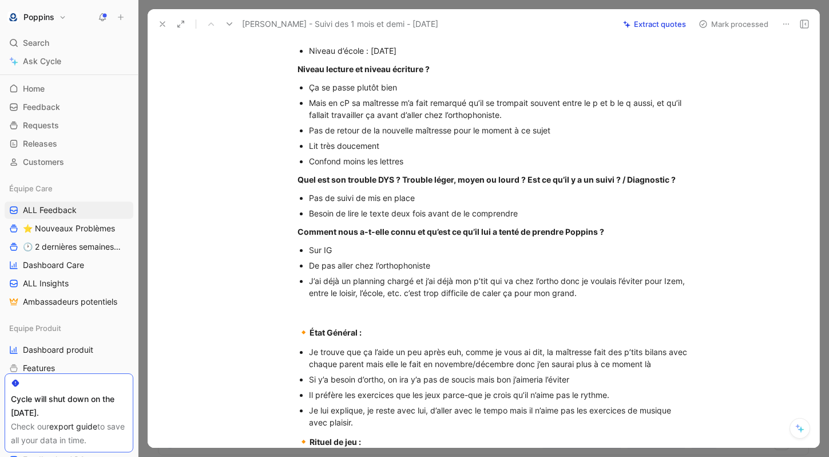
scroll to position [0, 0]
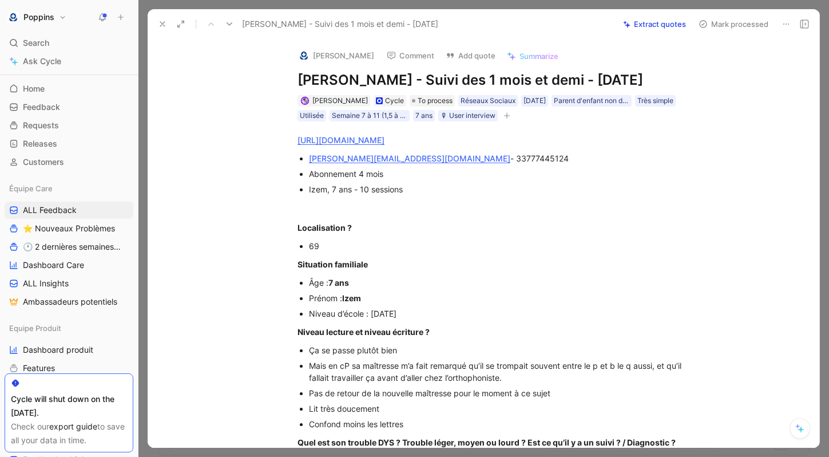
click at [505, 119] on icon "button" at bounding box center [507, 115] width 7 height 7
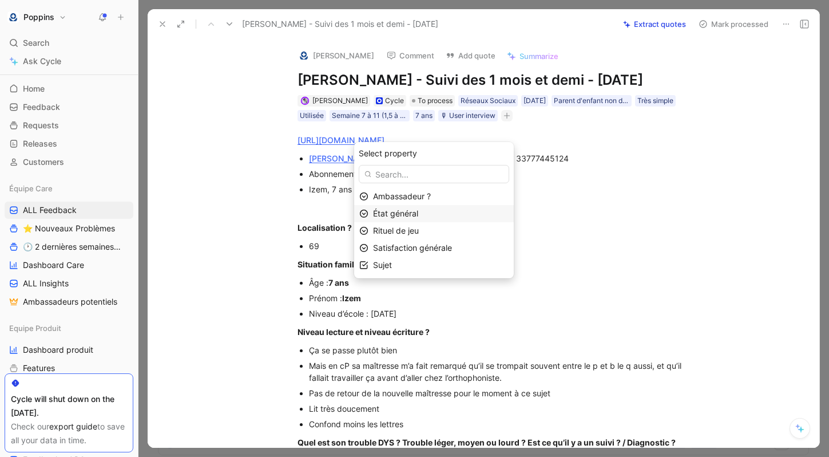
click at [402, 212] on span "État général" at bounding box center [395, 213] width 45 height 10
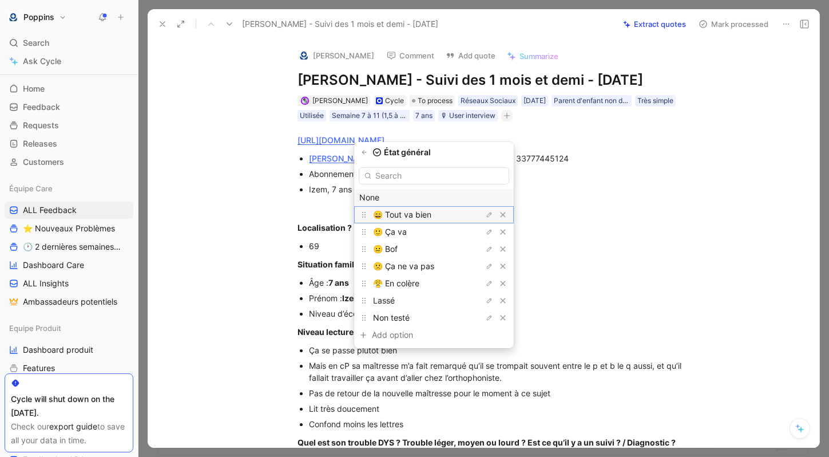
click at [417, 215] on span "😄 Tout va bien" at bounding box center [402, 215] width 58 height 10
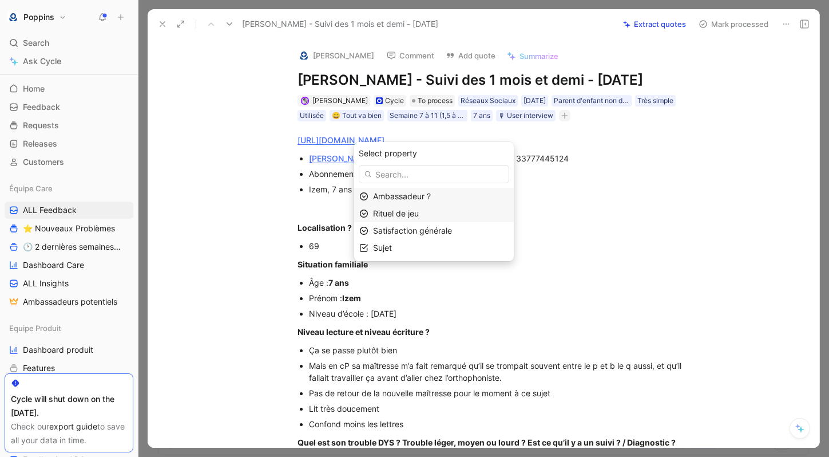
click at [419, 212] on span "Rituel de jeu" at bounding box center [396, 213] width 46 height 10
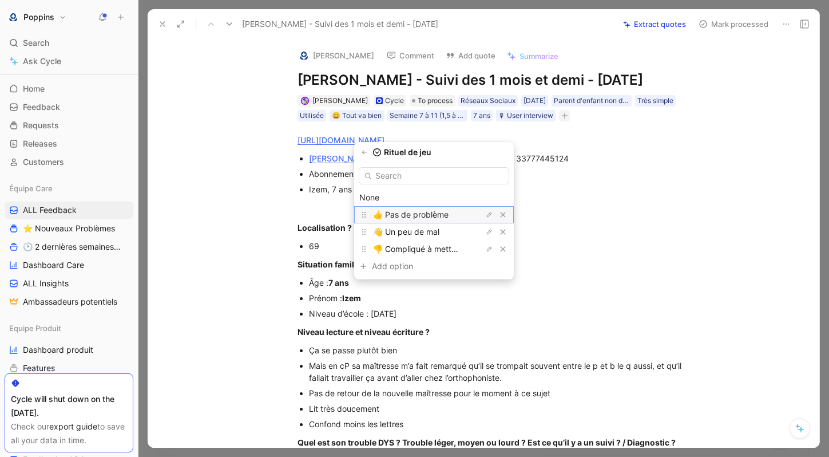
click at [429, 216] on span "👍 Pas de problème" at bounding box center [411, 215] width 76 height 10
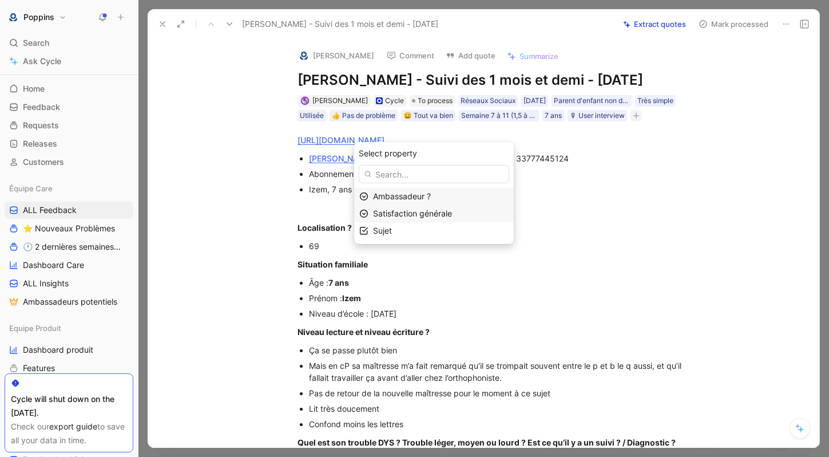
click at [433, 210] on span "Satisfaction générale" at bounding box center [412, 213] width 79 height 10
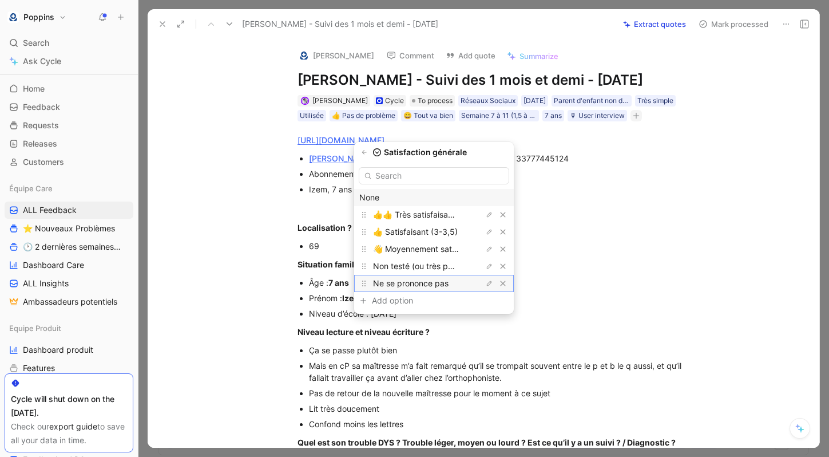
click at [449, 286] on span "Ne se prononce pas" at bounding box center [411, 283] width 76 height 10
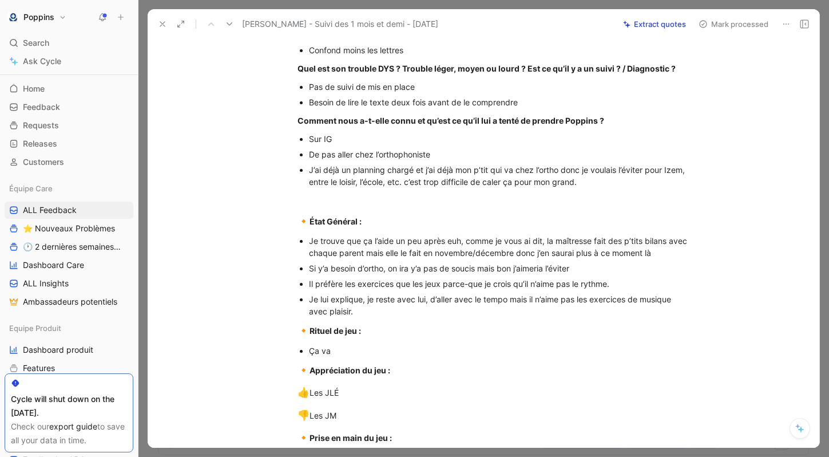
scroll to position [388, 0]
click at [377, 357] on div "Ça va" at bounding box center [501, 351] width 385 height 12
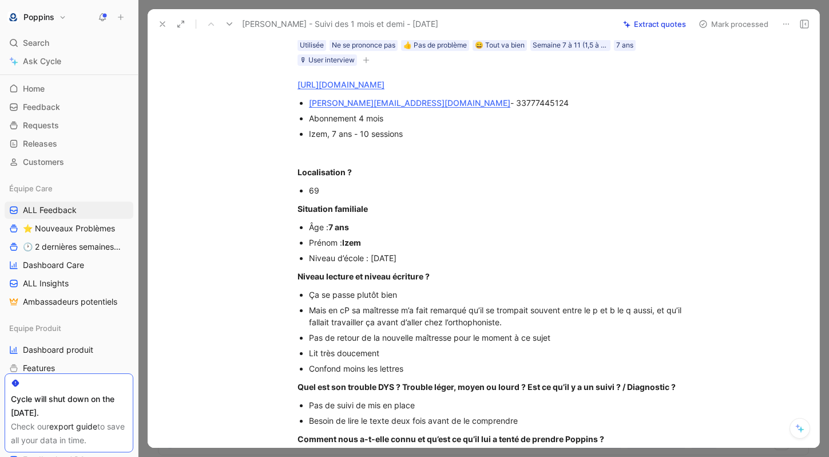
scroll to position [0, 0]
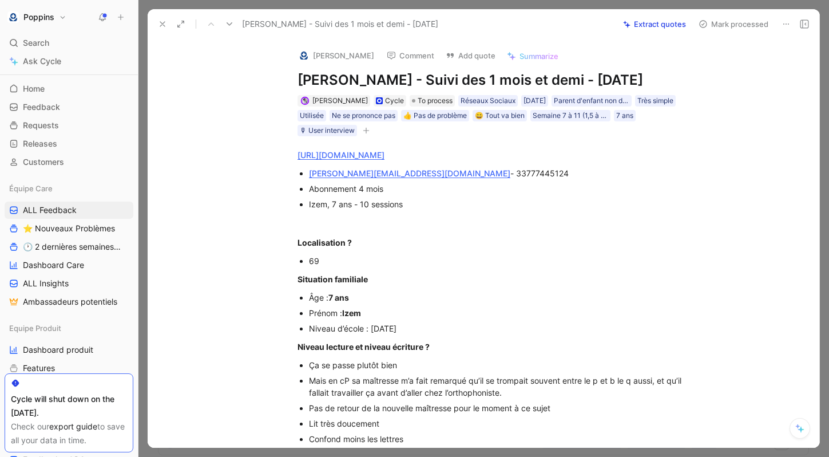
click at [365, 136] on button "button" at bounding box center [366, 130] width 11 height 11
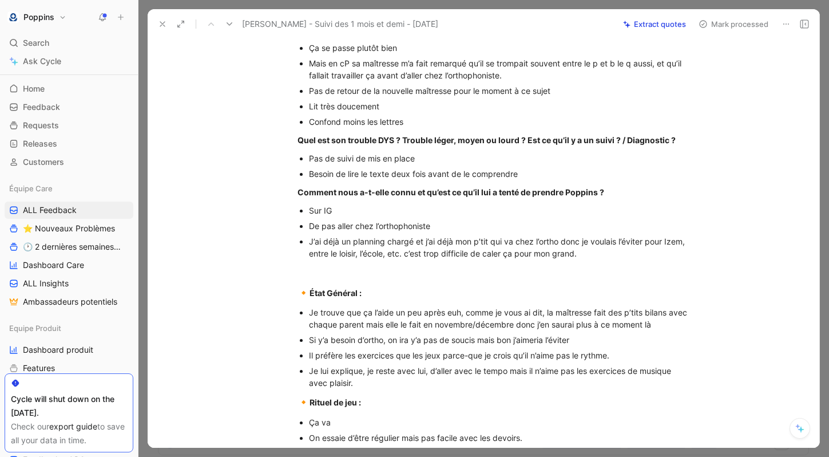
scroll to position [696, 0]
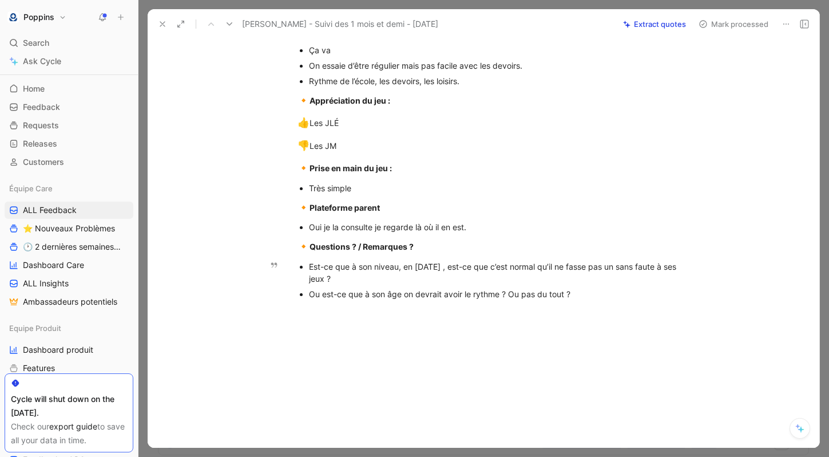
click at [590, 293] on div "Ou est-ce que à son âge on devrait avoir le rythme ? Ou pas du tout ?" at bounding box center [501, 294] width 385 height 12
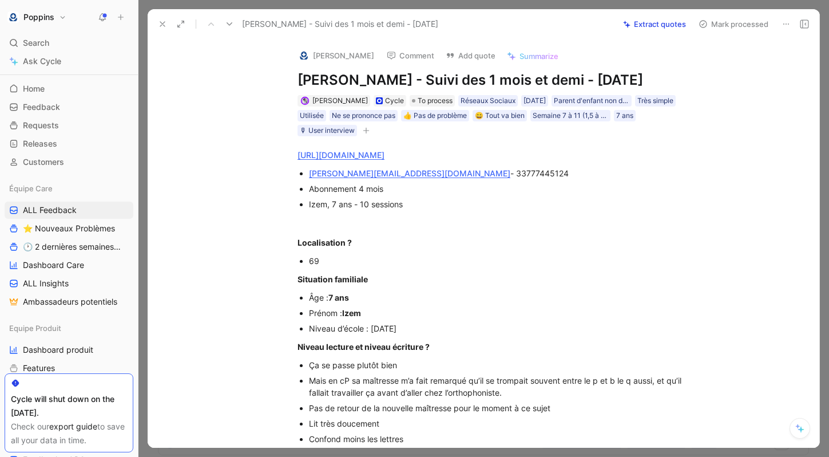
scroll to position [711, 0]
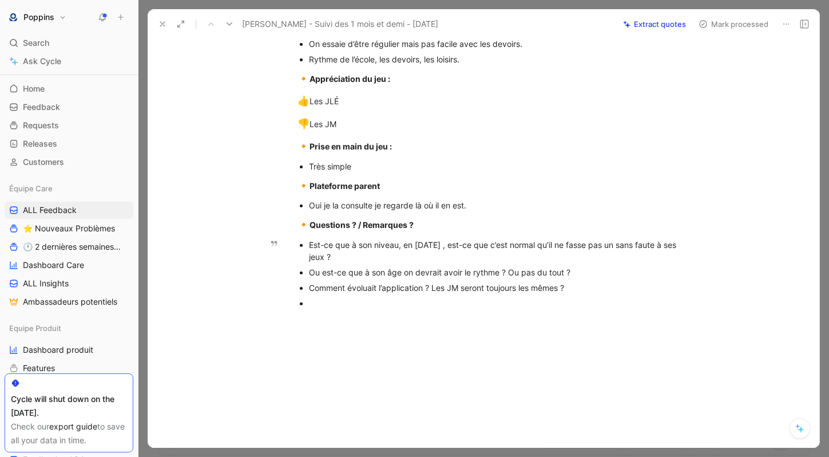
click at [368, 309] on div at bounding box center [501, 303] width 385 height 12
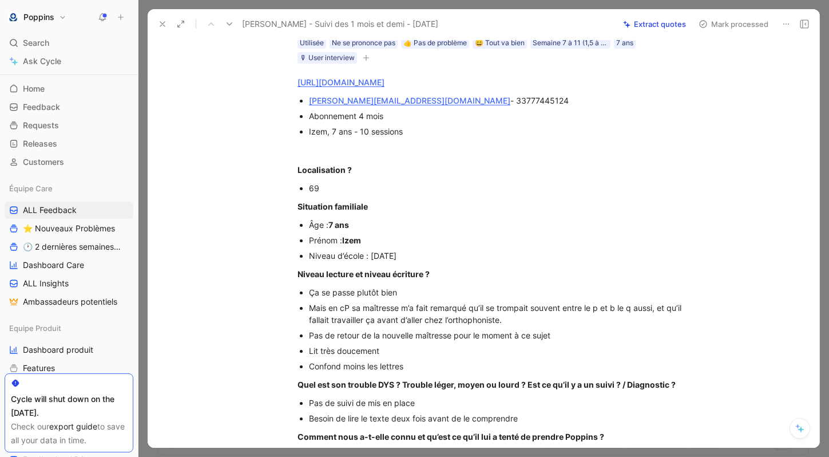
scroll to position [0, 0]
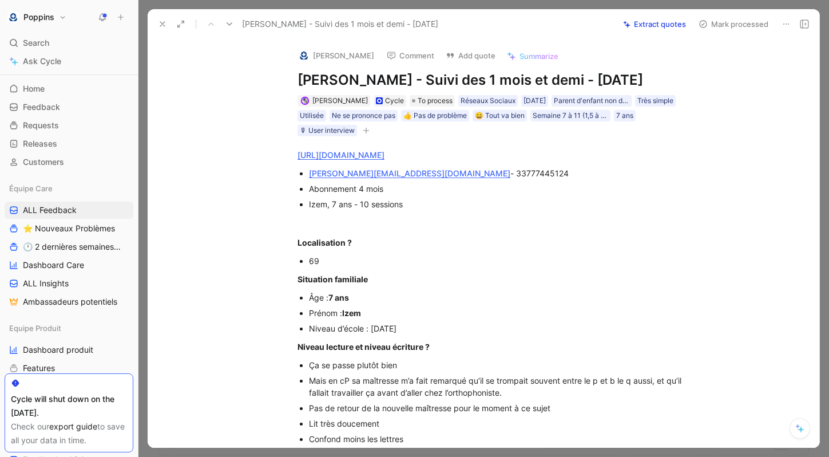
click at [517, 285] on div "Situation familiale" at bounding box center [496, 279] width 396 height 12
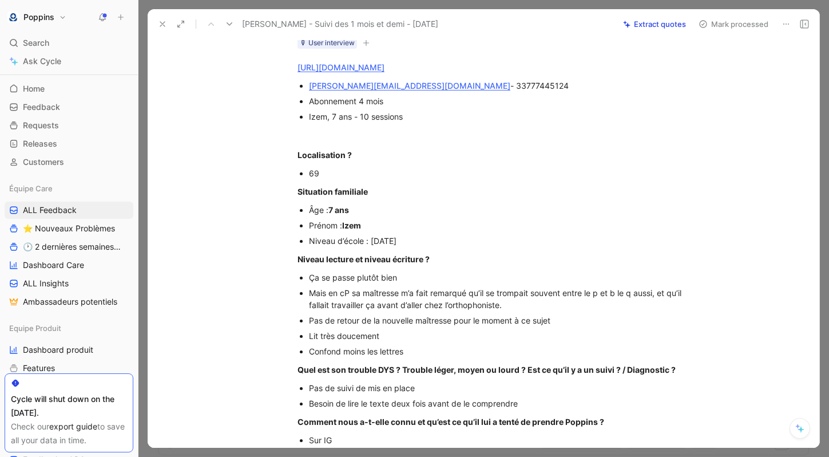
scroll to position [6, 0]
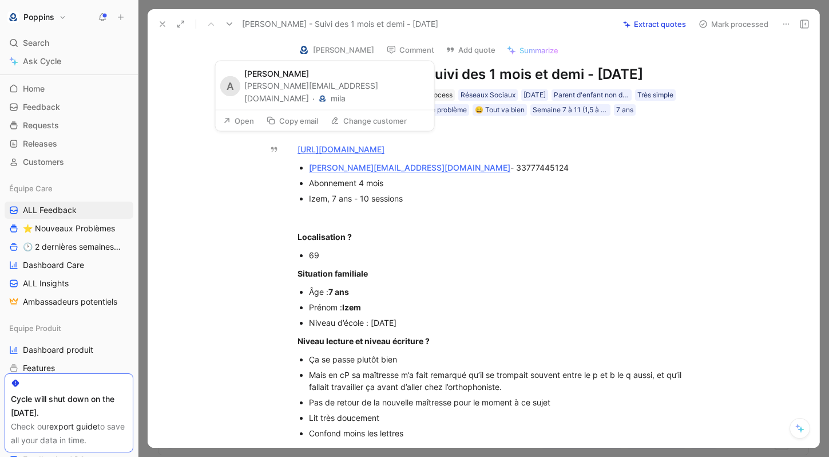
click at [428, 84] on h1 "[PERSON_NAME] - Suivi des 1 mois et demi - [DATE]" at bounding box center [496, 74] width 396 height 18
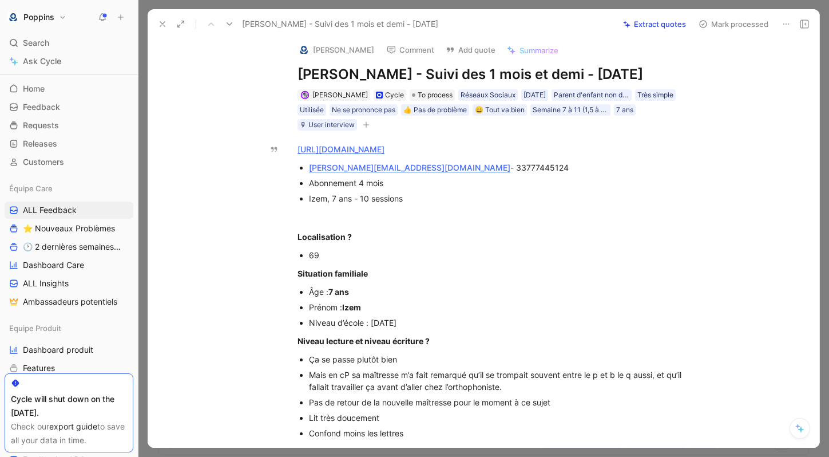
drag, startPoint x: 392, startPoint y: 70, endPoint x: 294, endPoint y: 70, distance: 97.9
click at [294, 70] on div "[PERSON_NAME] Comment Add quote Summarize [PERSON_NAME] - Suivi des 1 mois et d…" at bounding box center [496, 82] width 440 height 98
copy h1 "[PERSON_NAME]"
click at [316, 49] on button "[PERSON_NAME]" at bounding box center [336, 49] width 86 height 17
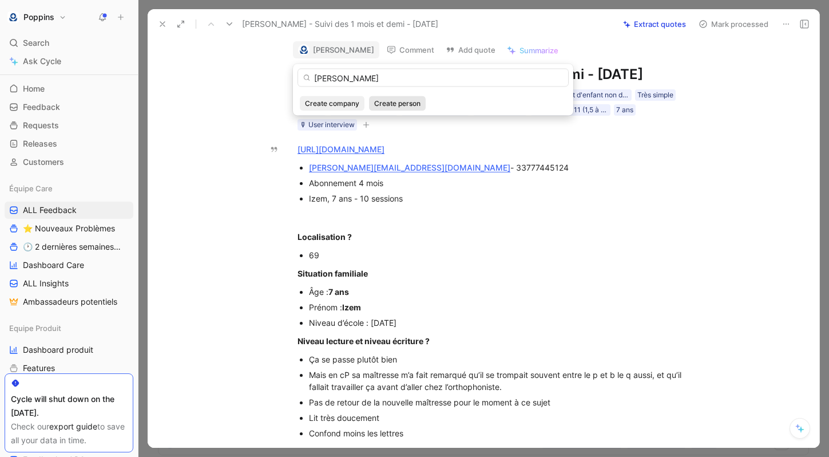
type input "[PERSON_NAME]"
click at [401, 98] on span "Create person" at bounding box center [397, 103] width 46 height 11
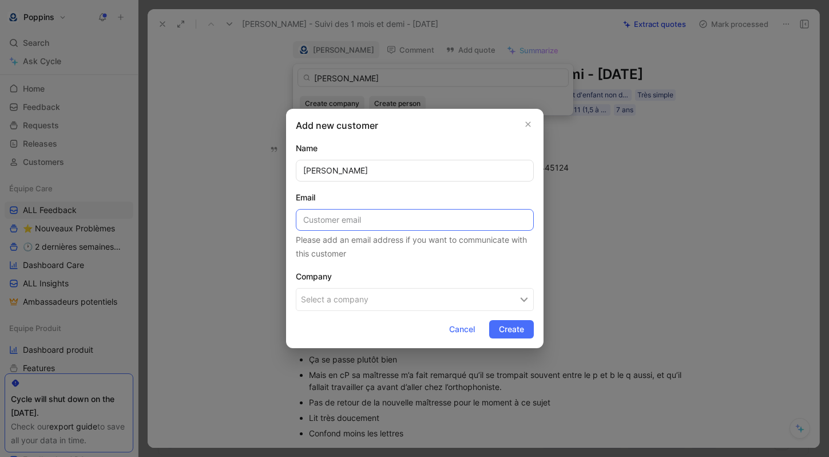
paste input "[PERSON_NAME][EMAIL_ADDRESS][DOMAIN_NAME]"
type input "[PERSON_NAME][EMAIL_ADDRESS][DOMAIN_NAME]"
click at [377, 297] on button "Select a company" at bounding box center [415, 299] width 238 height 23
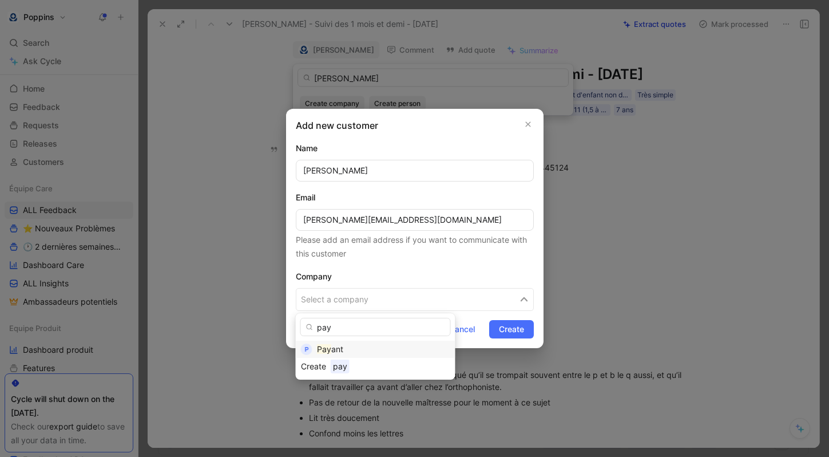
type input "pay"
click at [345, 345] on div "Pay ant" at bounding box center [383, 349] width 133 height 14
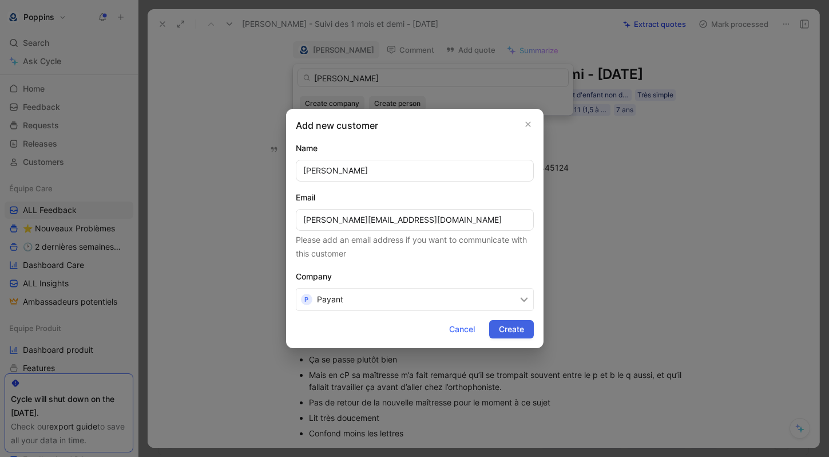
click at [512, 337] on button "Create" at bounding box center [511, 329] width 45 height 18
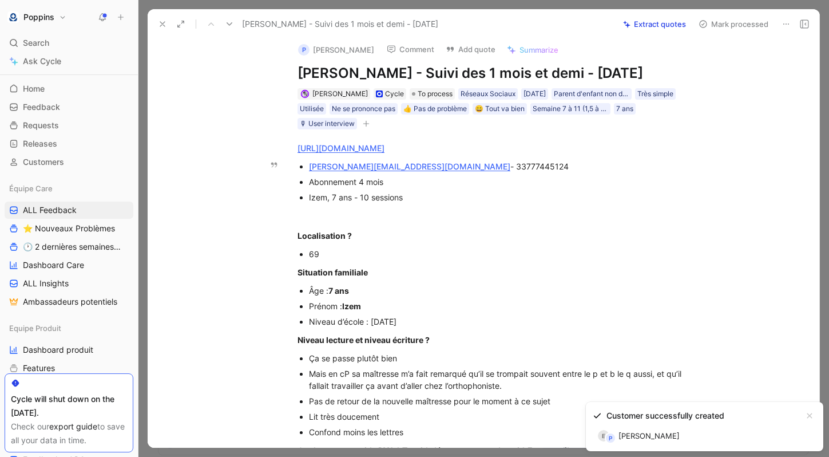
click at [532, 203] on div "Izem, 7 ans - 10 sessions" at bounding box center [501, 197] width 385 height 12
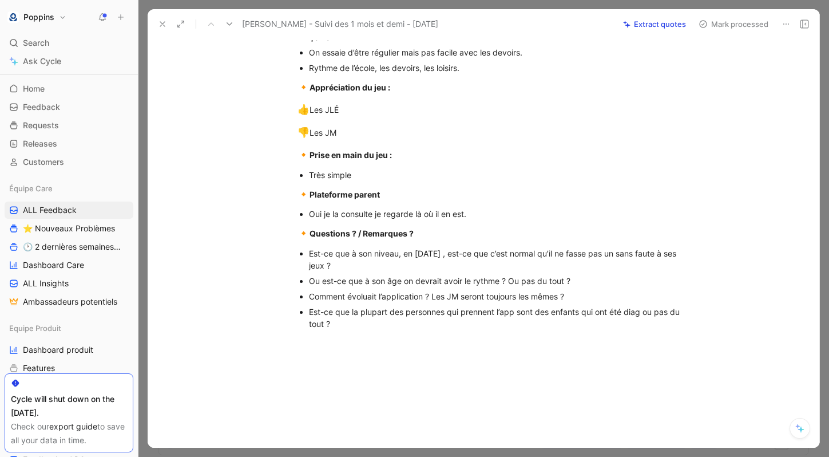
scroll to position [737, 0]
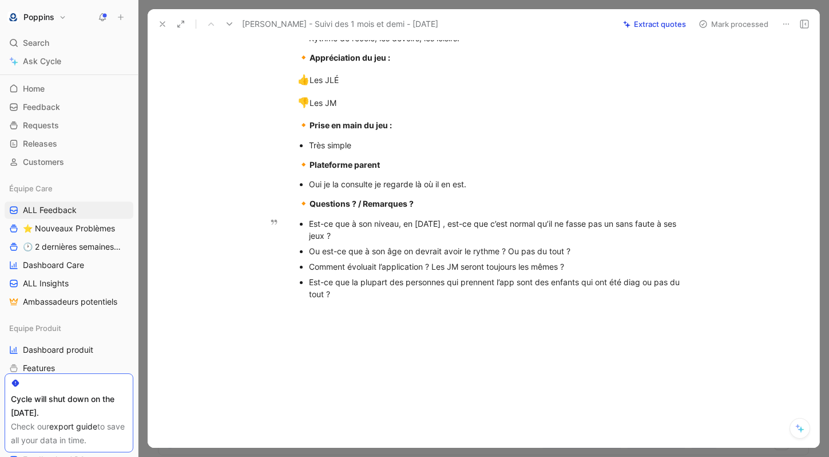
click at [393, 293] on div "Est-ce que la plupart des personnes qui prennent l’app sont des enfants qui ont…" at bounding box center [501, 288] width 385 height 24
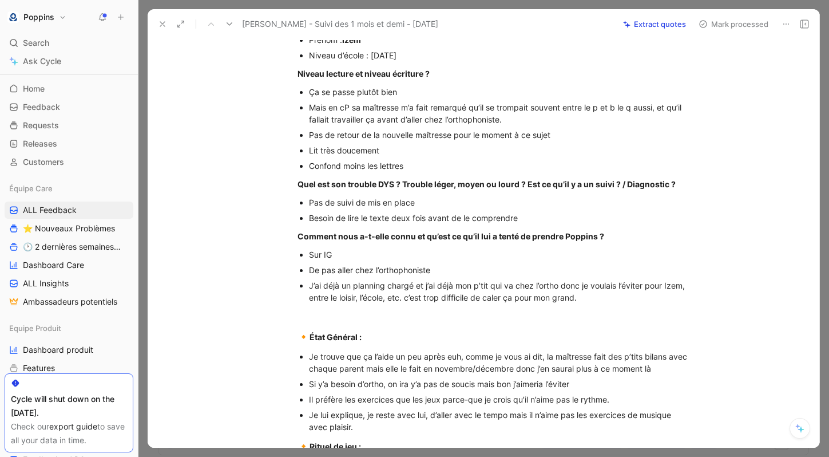
scroll to position [0, 0]
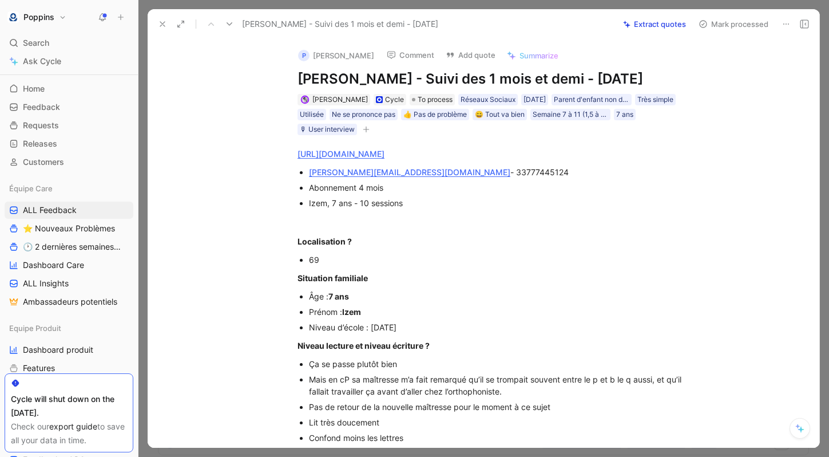
click at [365, 133] on icon "button" at bounding box center [366, 129] width 7 height 7
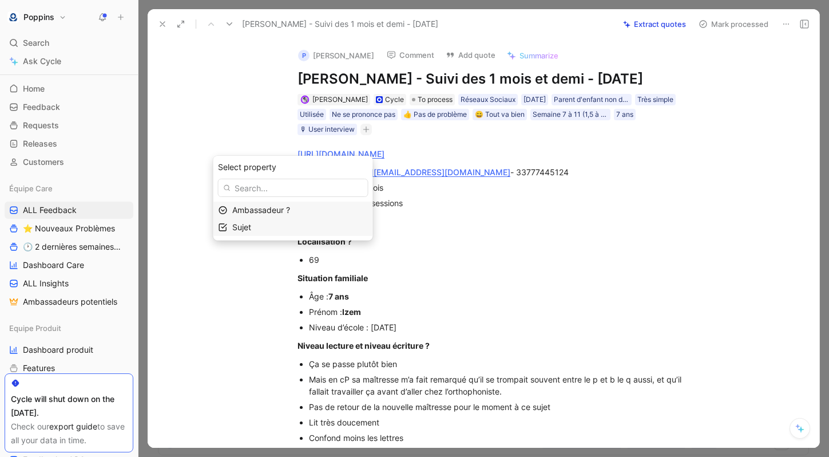
click at [328, 225] on div "Sujet" at bounding box center [300, 227] width 136 height 14
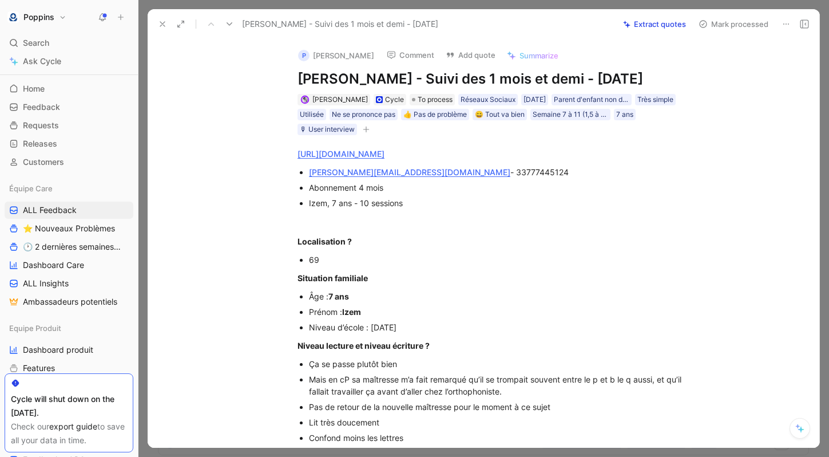
scroll to position [753, 0]
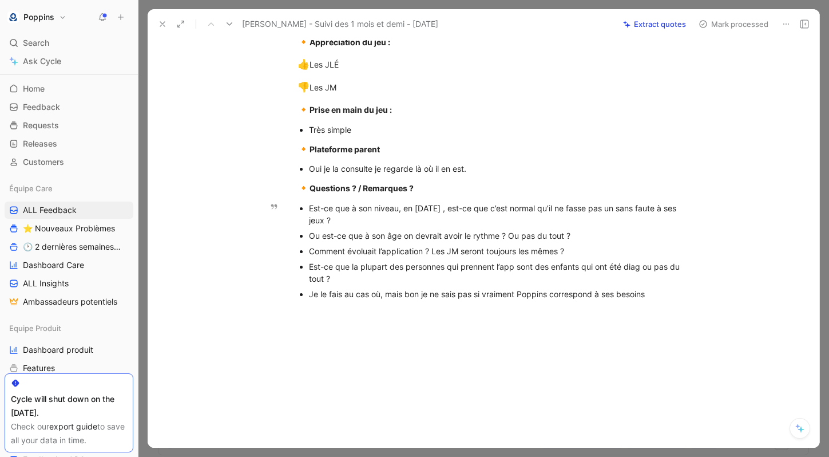
click at [425, 215] on div "Est-ce que à son niveau, en [DATE] , est-ce que c’est normal qu’il ne fasse pas…" at bounding box center [501, 214] width 385 height 24
